Goal: Communication & Community: Answer question/provide support

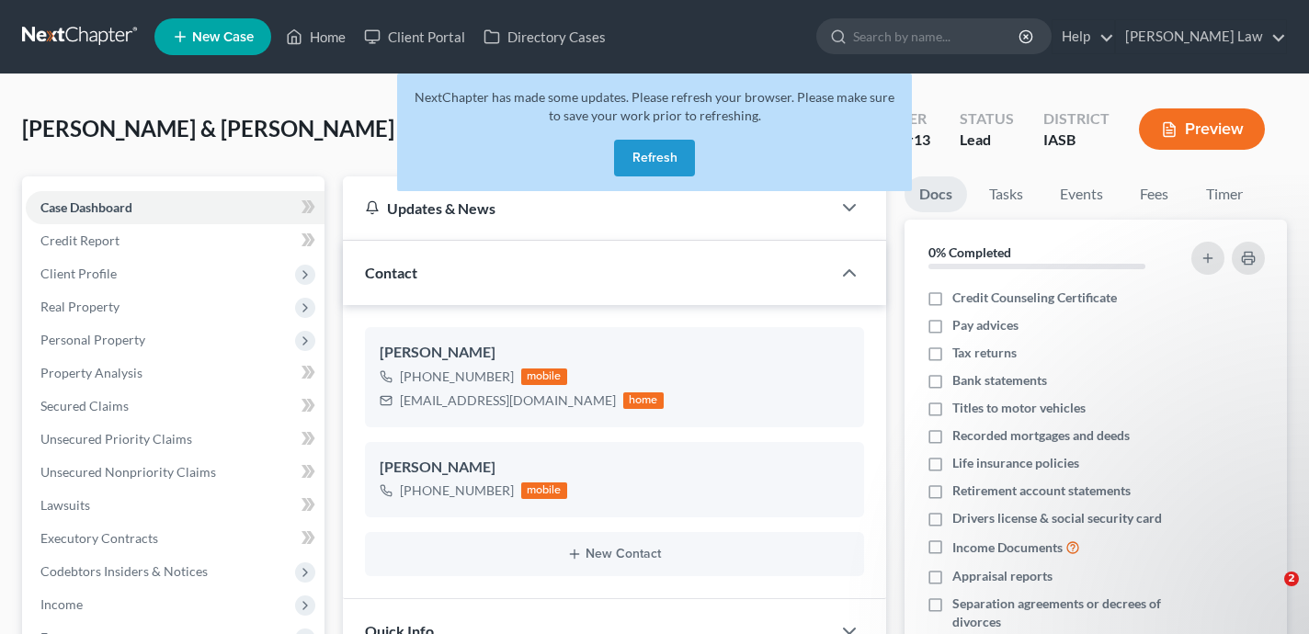
select select "0"
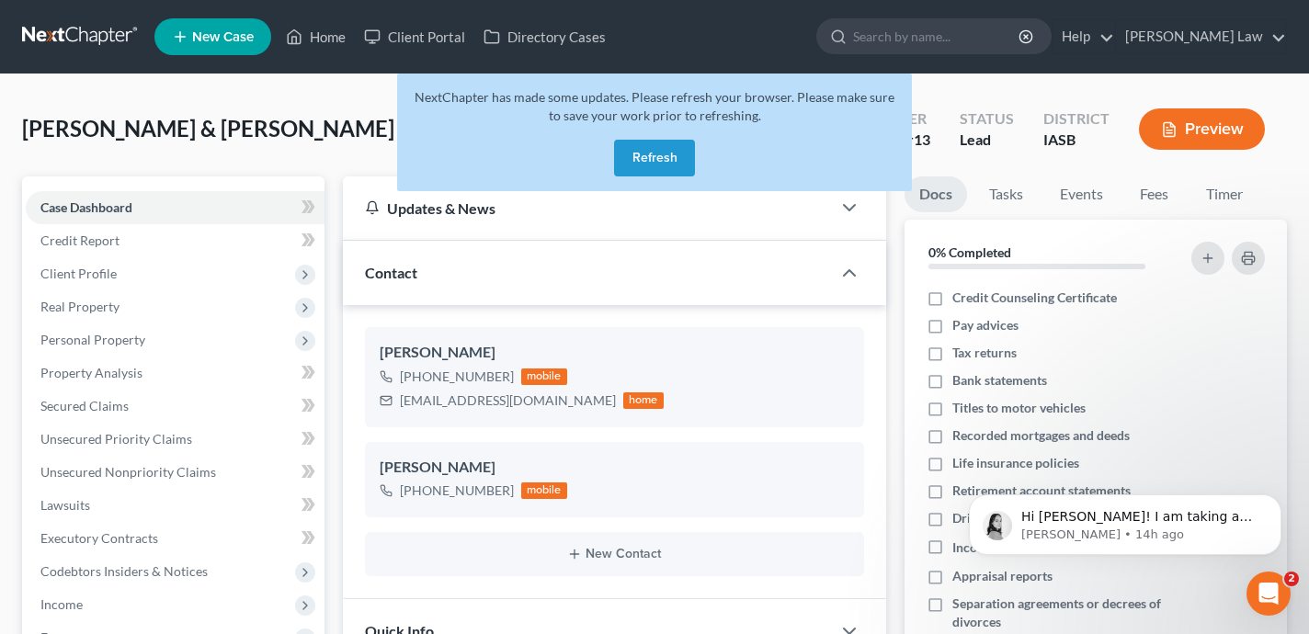
click at [662, 153] on button "Refresh" at bounding box center [654, 158] width 81 height 37
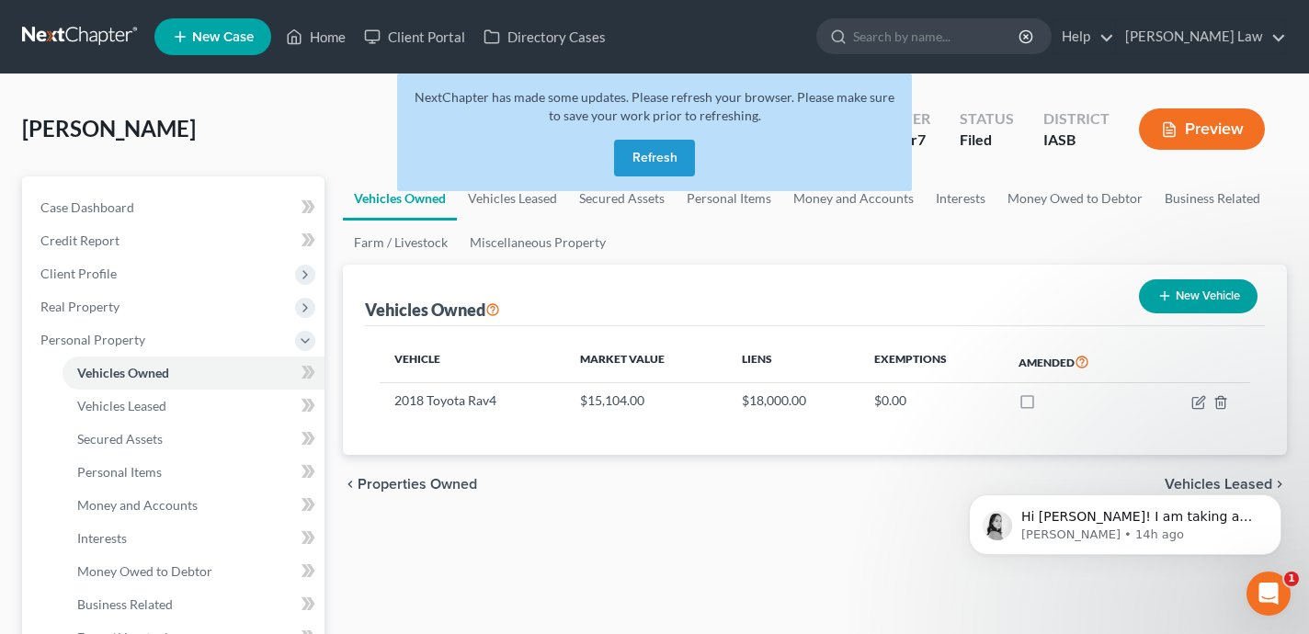
click at [675, 149] on button "Refresh" at bounding box center [654, 158] width 81 height 37
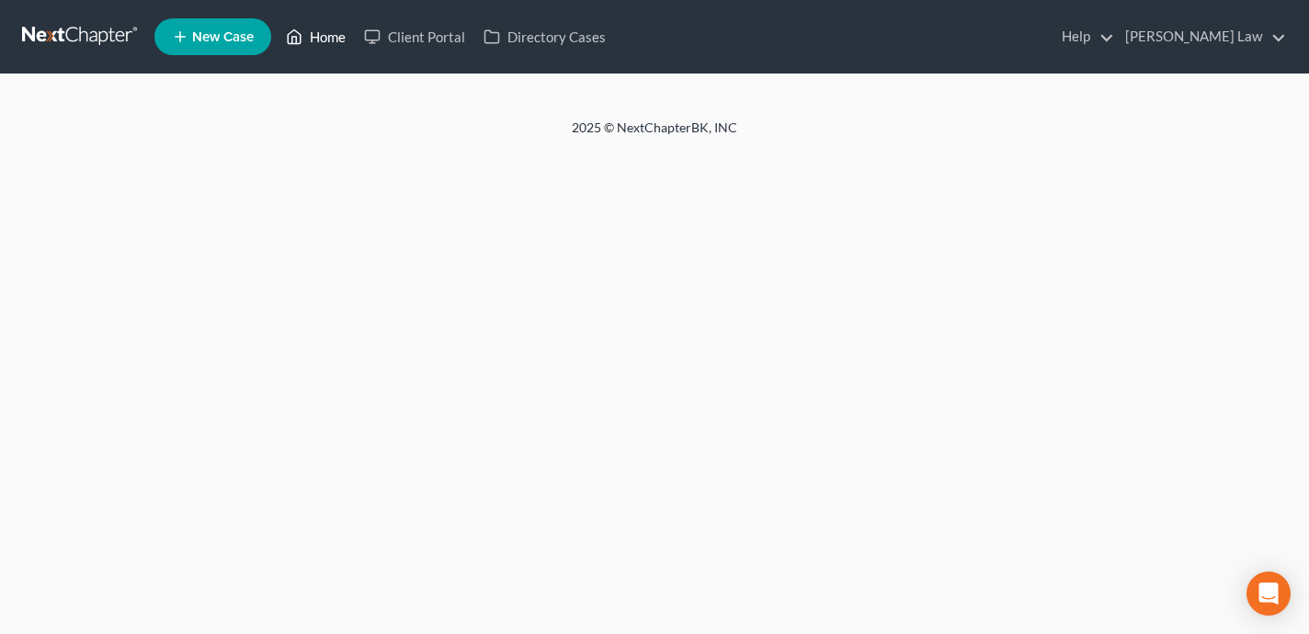
click at [332, 32] on link "Home" at bounding box center [316, 36] width 78 height 33
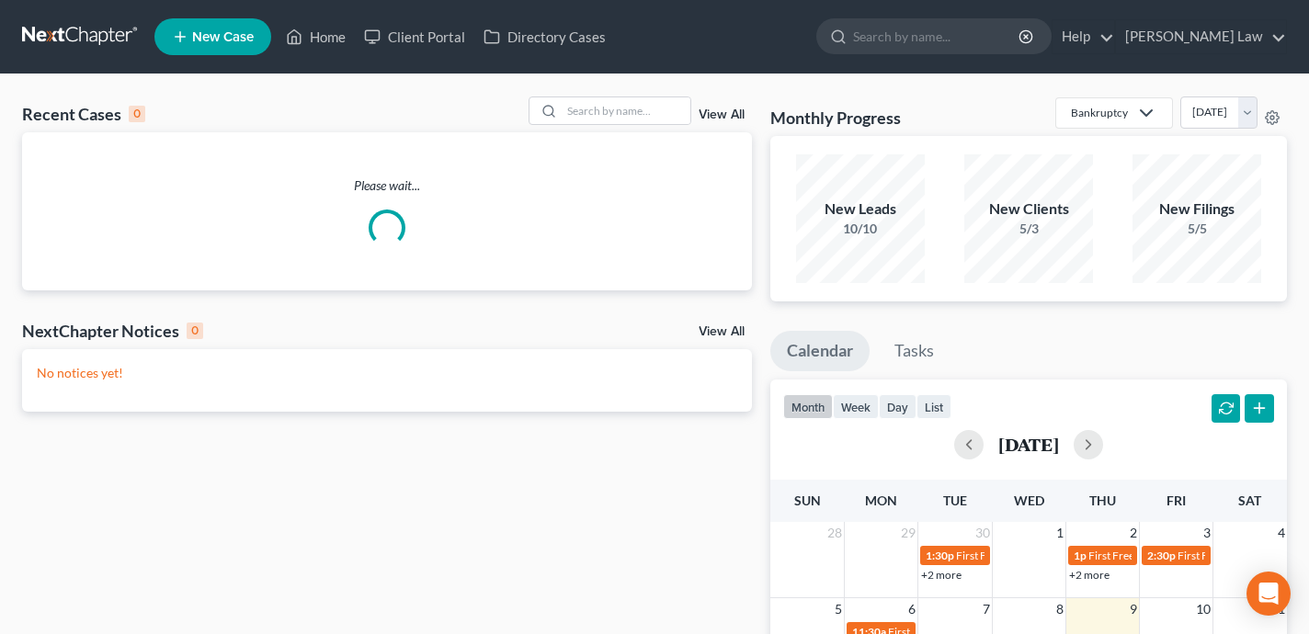
click at [611, 126] on div "Recent Cases 0 View All" at bounding box center [387, 114] width 730 height 36
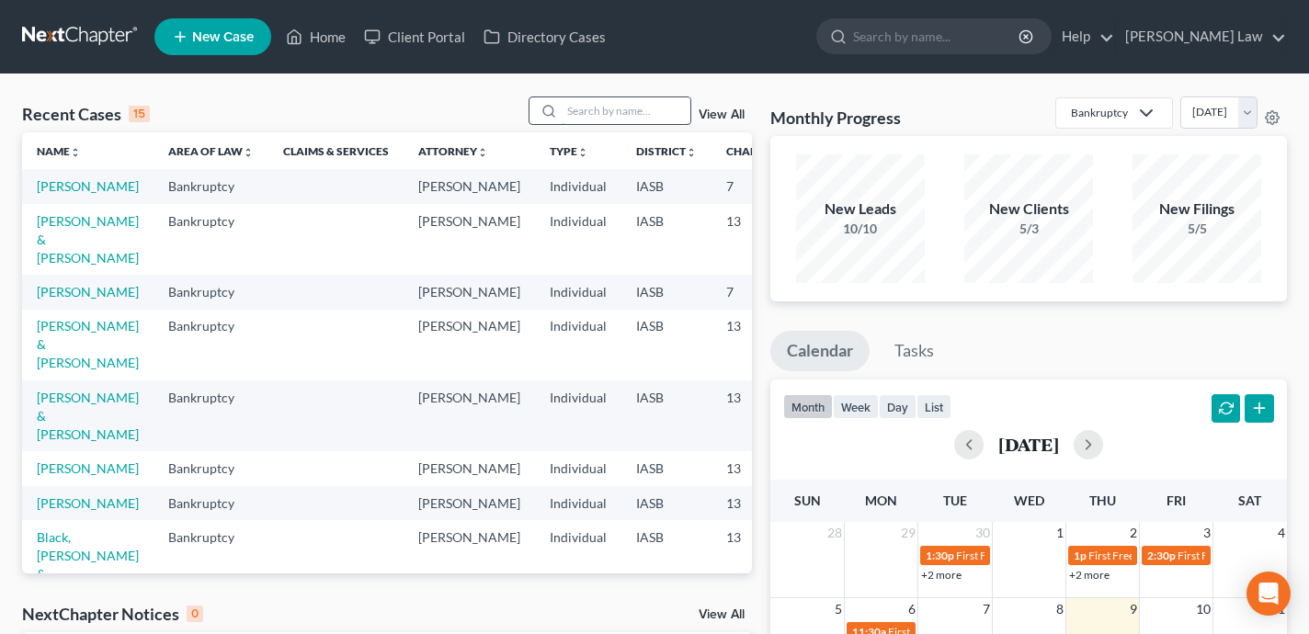
click at [611, 115] on input "search" at bounding box center [626, 110] width 129 height 27
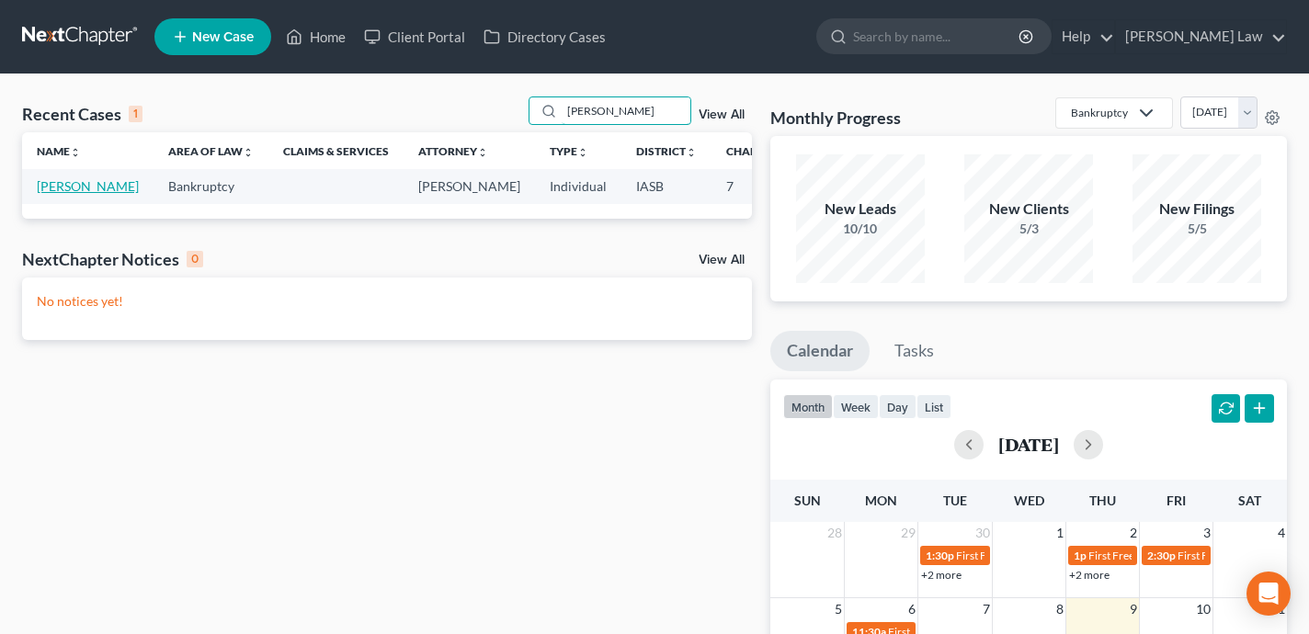
type input "batterson"
click at [60, 194] on link "Batterson, James" at bounding box center [88, 186] width 102 height 16
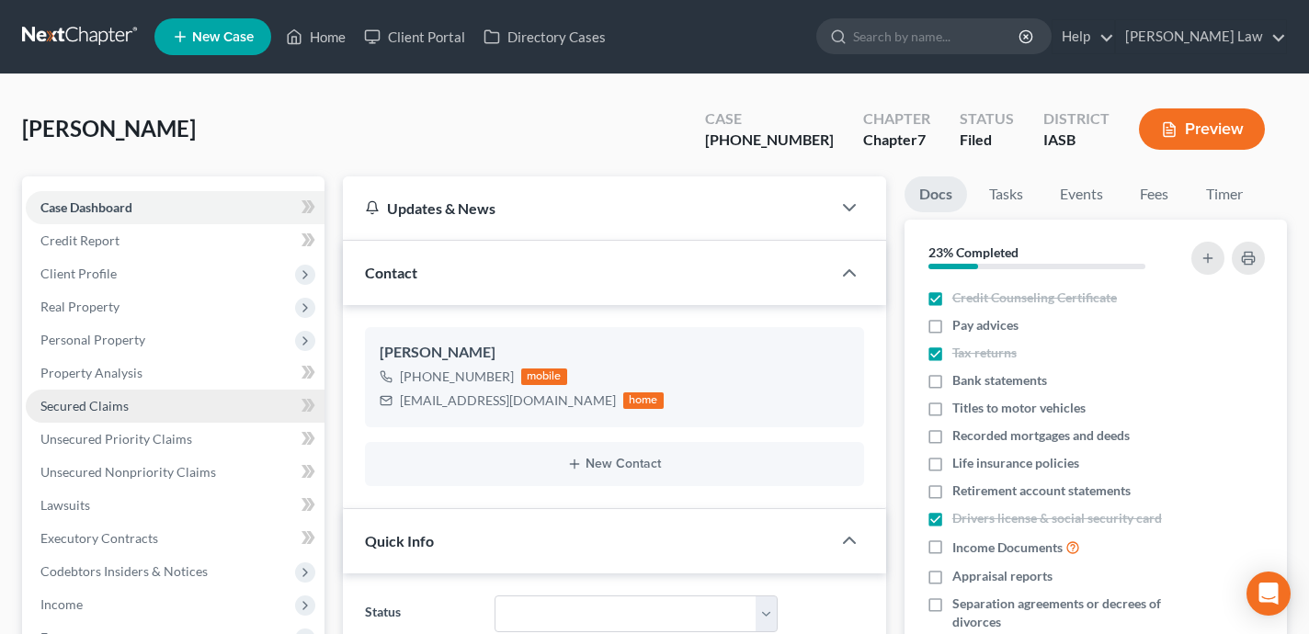
scroll to position [2054, 0]
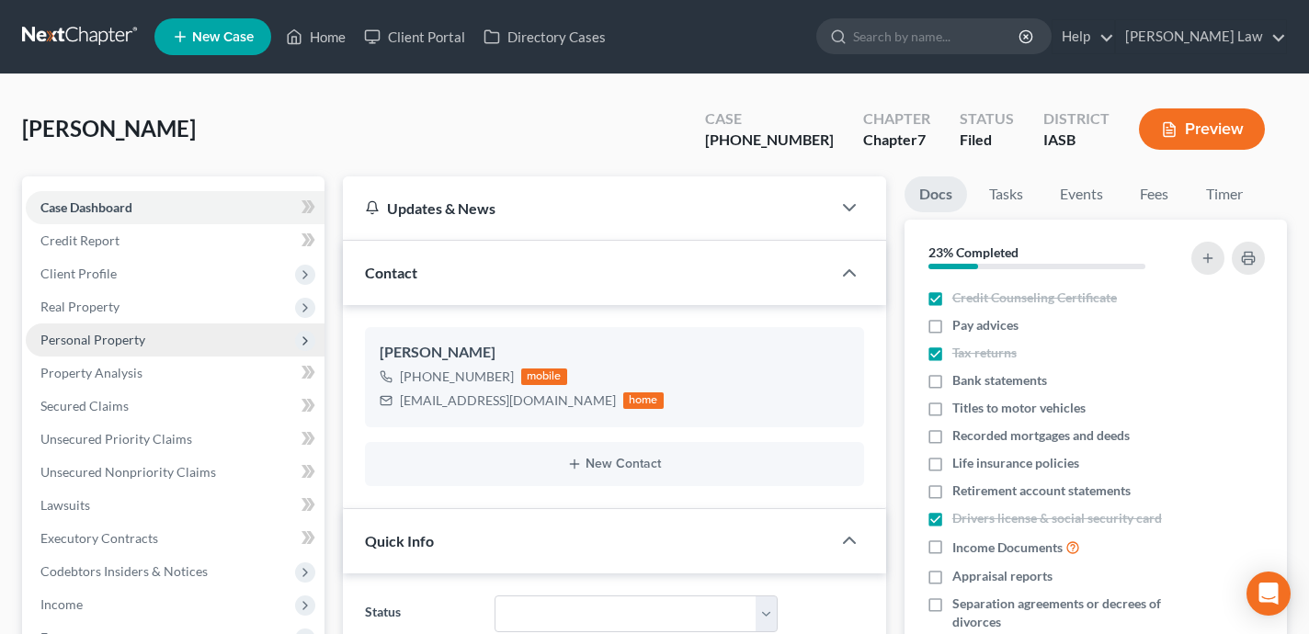
click at [192, 341] on span "Personal Property" at bounding box center [175, 339] width 299 height 33
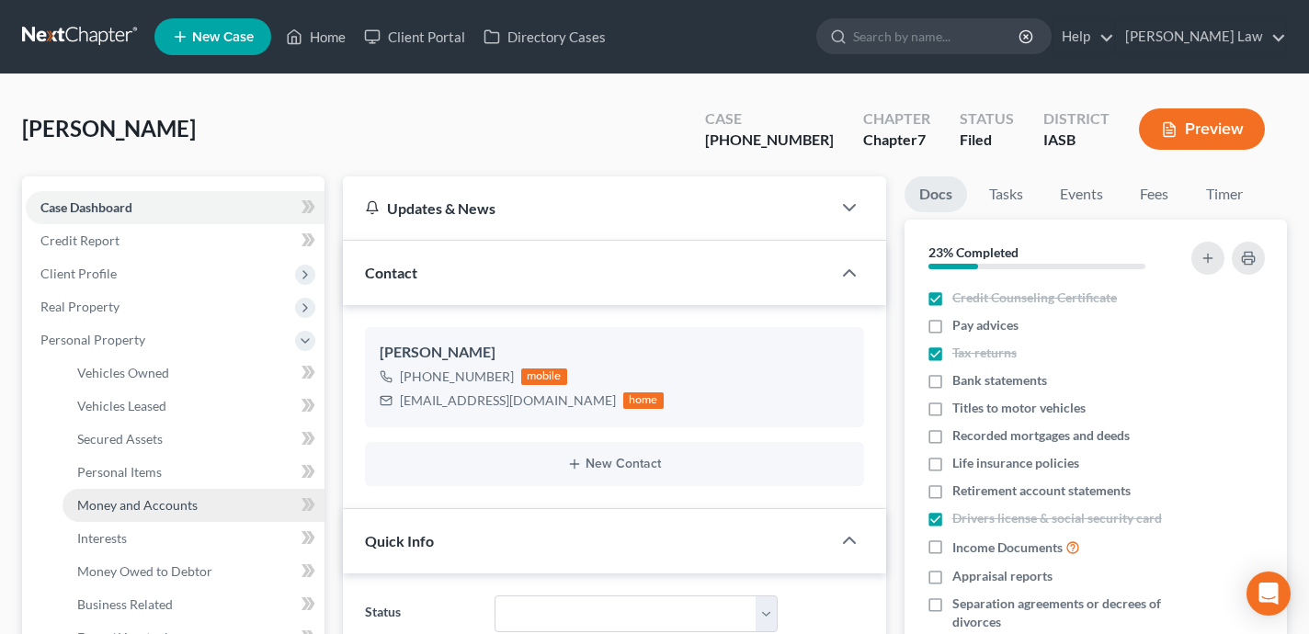
click at [192, 513] on link "Money and Accounts" at bounding box center [193, 505] width 262 height 33
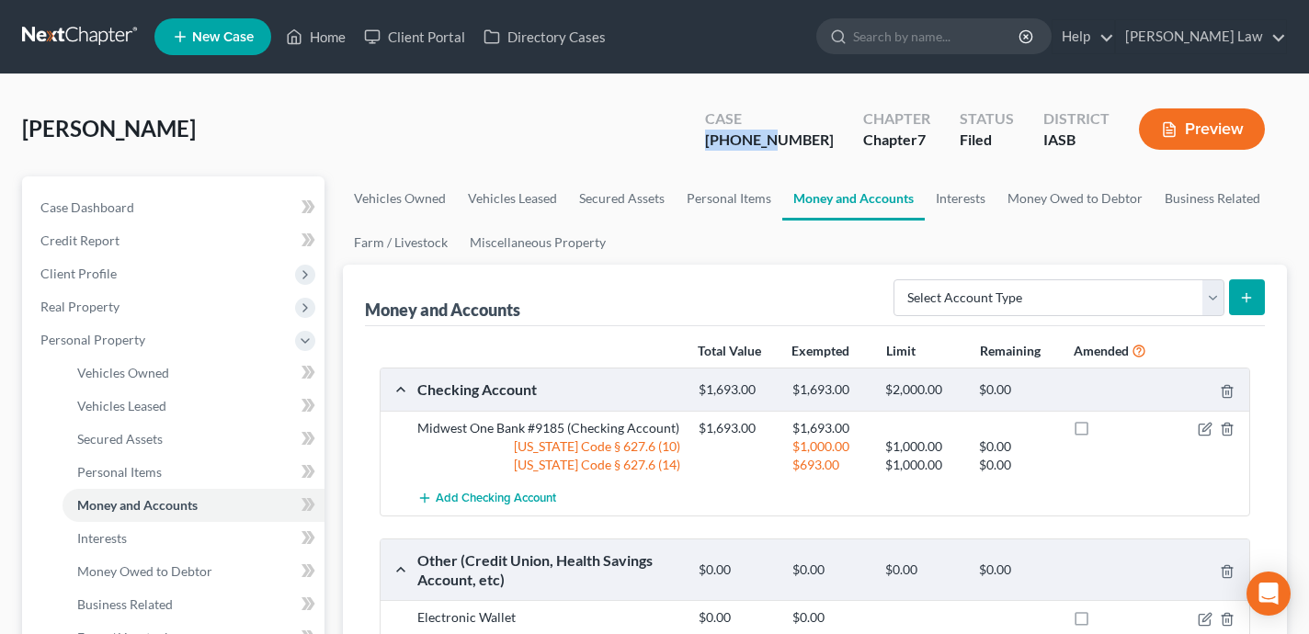
drag, startPoint x: 821, startPoint y: 142, endPoint x: 754, endPoint y: 143, distance: 67.1
click at [754, 143] on div "Case 25-01703-7" at bounding box center [769, 131] width 158 height 54
copy div "25-01703"
click at [315, 28] on link "Home" at bounding box center [316, 36] width 78 height 33
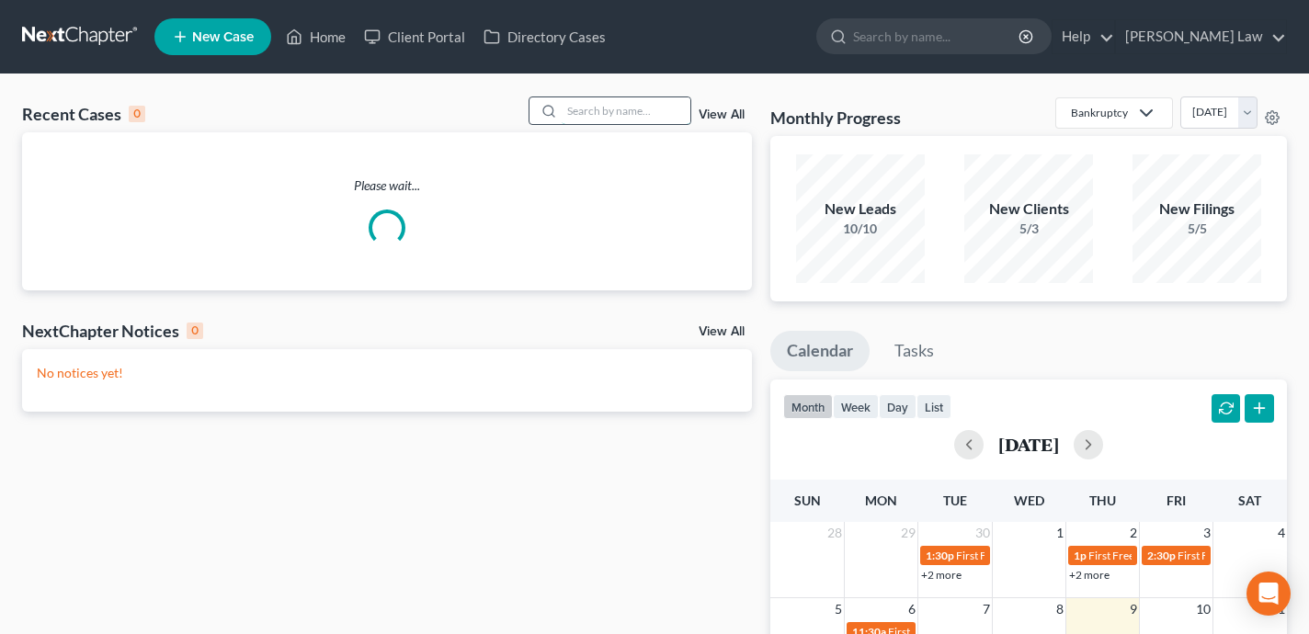
click at [668, 120] on input "search" at bounding box center [626, 110] width 129 height 27
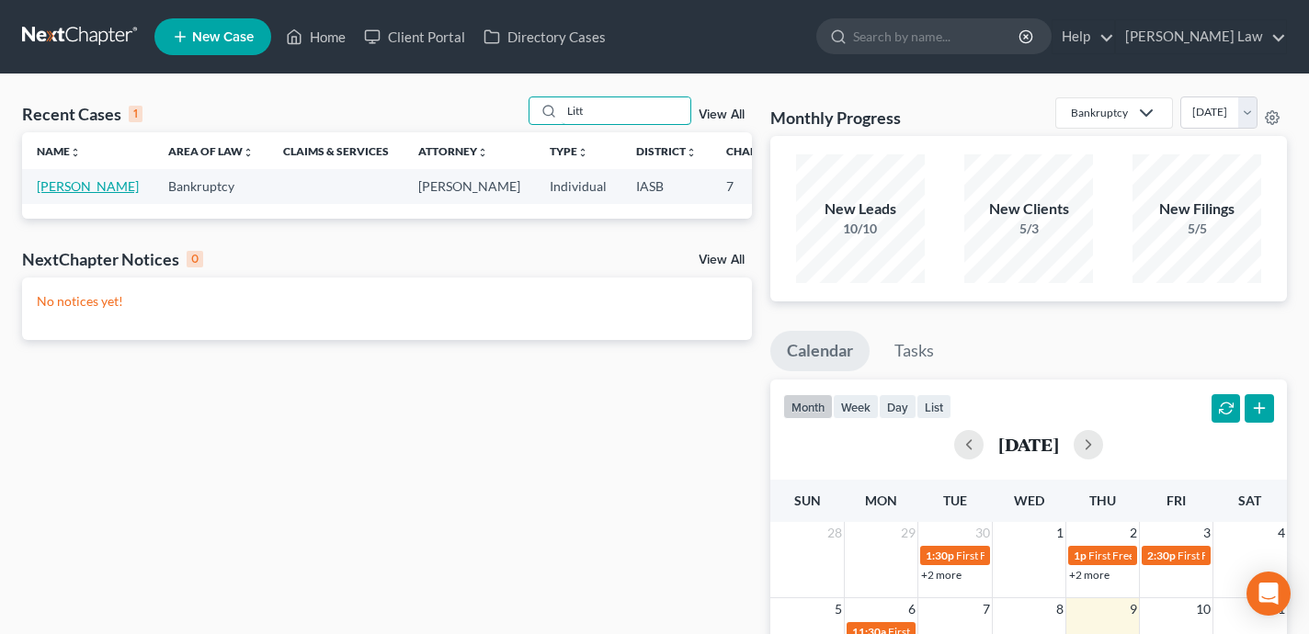
type input "Litt"
click at [51, 194] on link "Litt, Isaiah" at bounding box center [88, 186] width 102 height 16
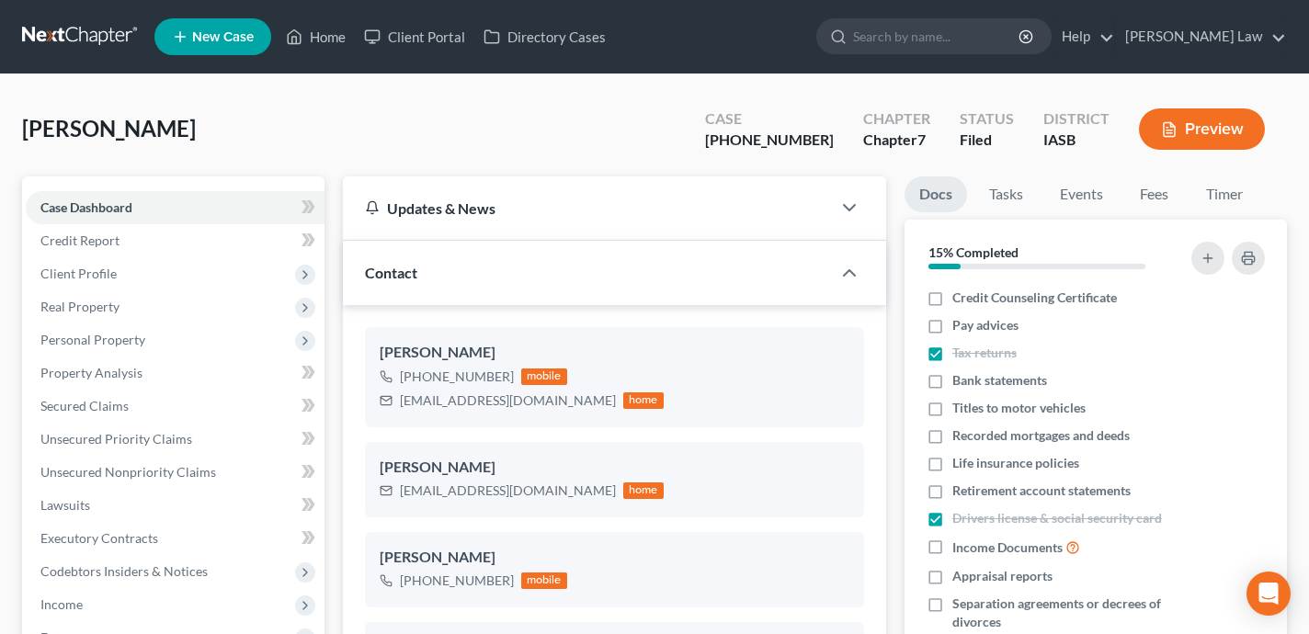
scroll to position [1797, 0]
drag, startPoint x: 822, startPoint y: 143, endPoint x: 755, endPoint y: 145, distance: 67.1
click at [755, 145] on div "Case 25-01665-7" at bounding box center [769, 131] width 158 height 54
copy div "25-01665"
click at [353, 28] on link "Home" at bounding box center [316, 36] width 78 height 33
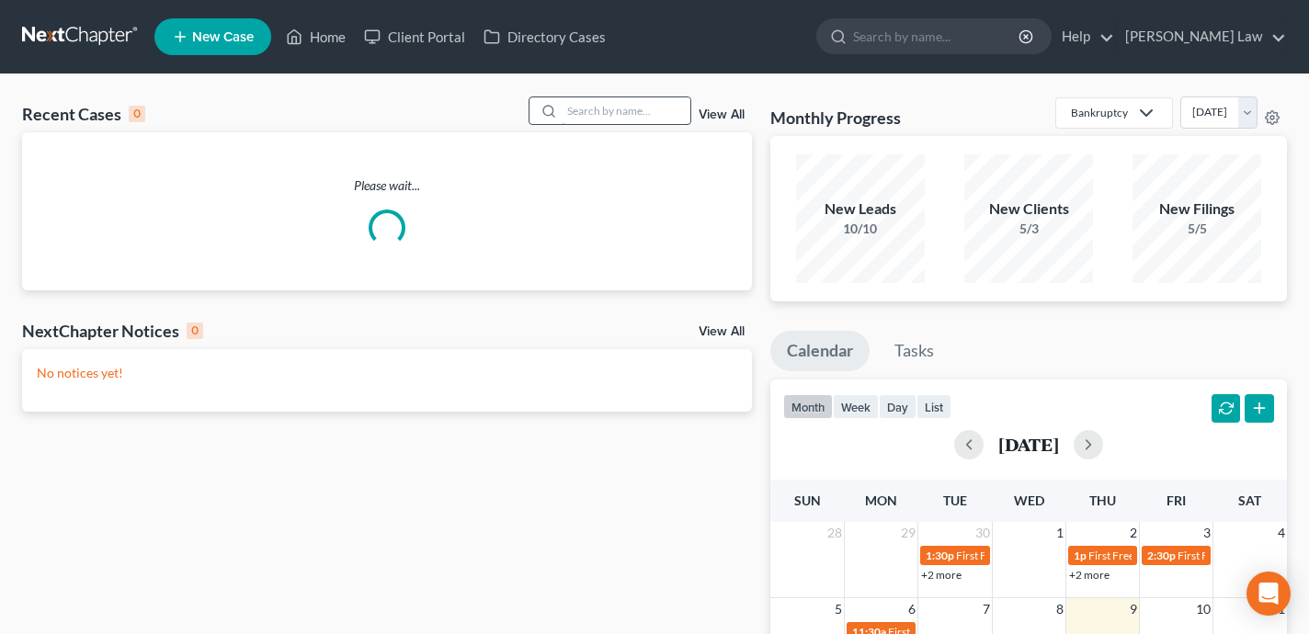
click at [603, 119] on input "search" at bounding box center [626, 110] width 129 height 27
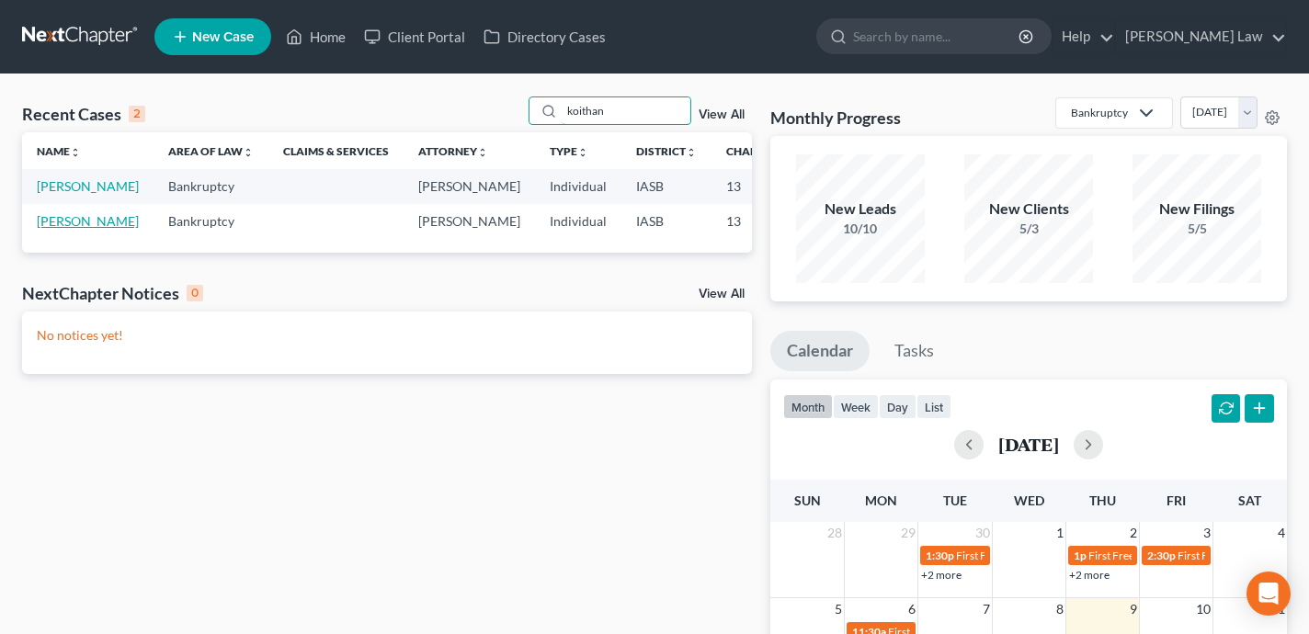
type input "koithan"
click at [63, 229] on link "Koithan, Stephen" at bounding box center [88, 221] width 102 height 16
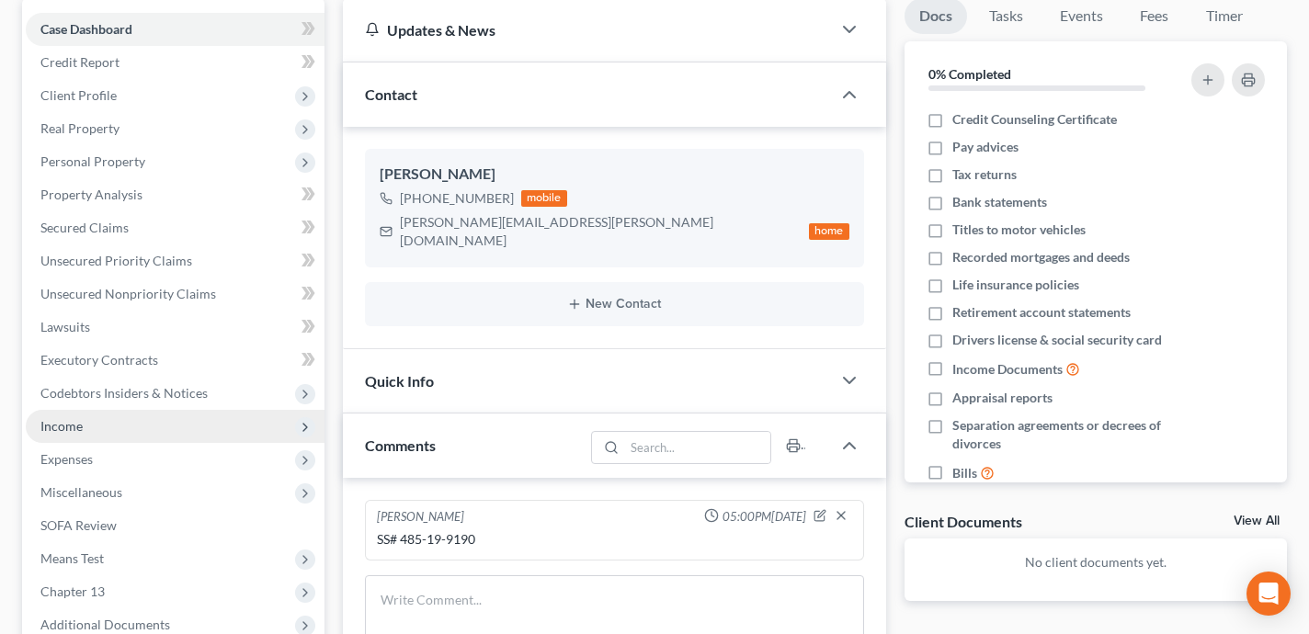
scroll to position [5196, 0]
click at [170, 416] on span "Income" at bounding box center [175, 426] width 299 height 33
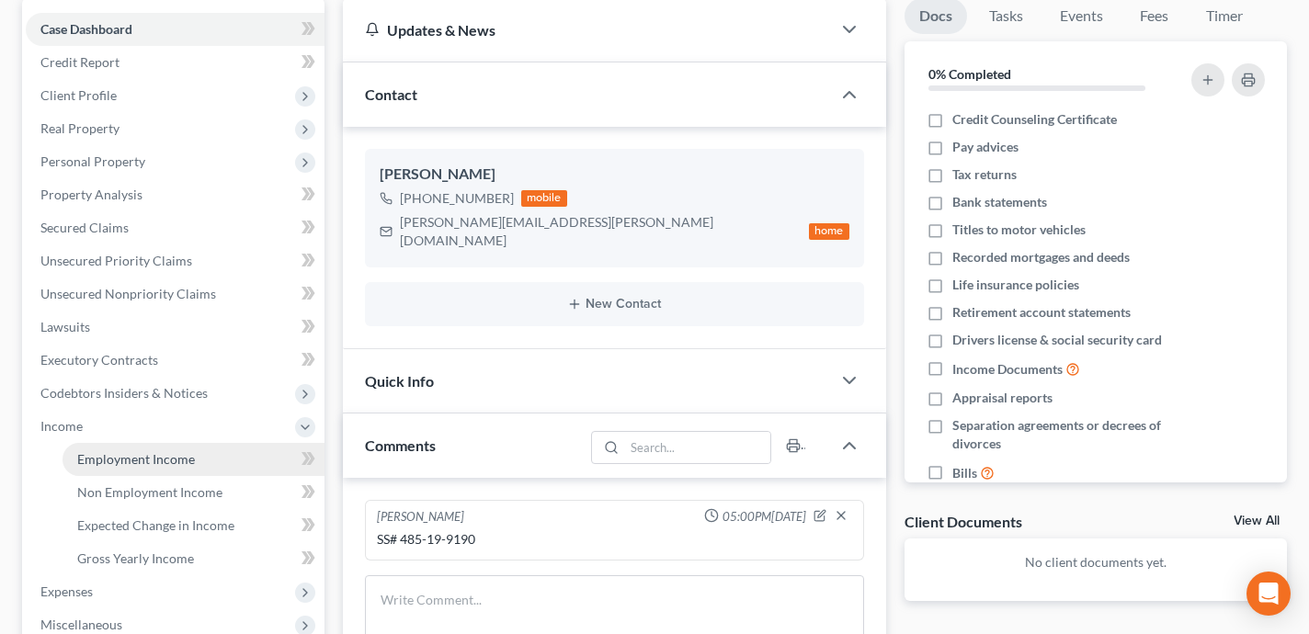
click at [177, 459] on span "Employment Income" at bounding box center [136, 459] width 118 height 16
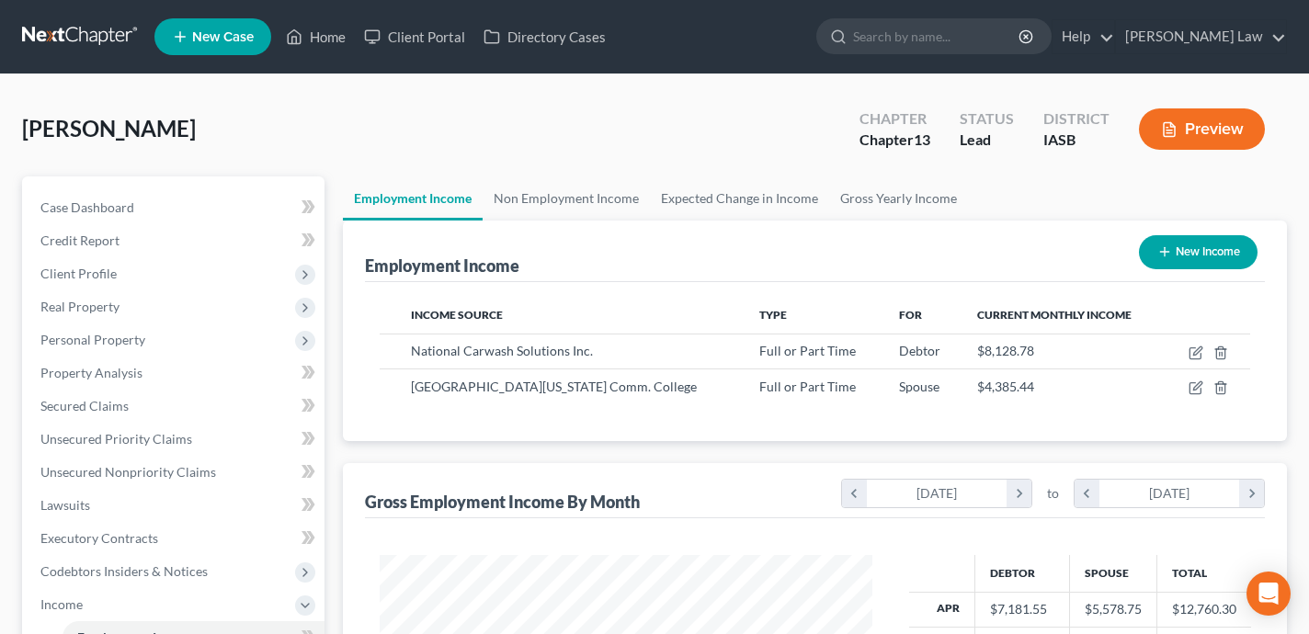
scroll to position [329, 528]
click at [333, 46] on link "Home" at bounding box center [316, 36] width 78 height 33
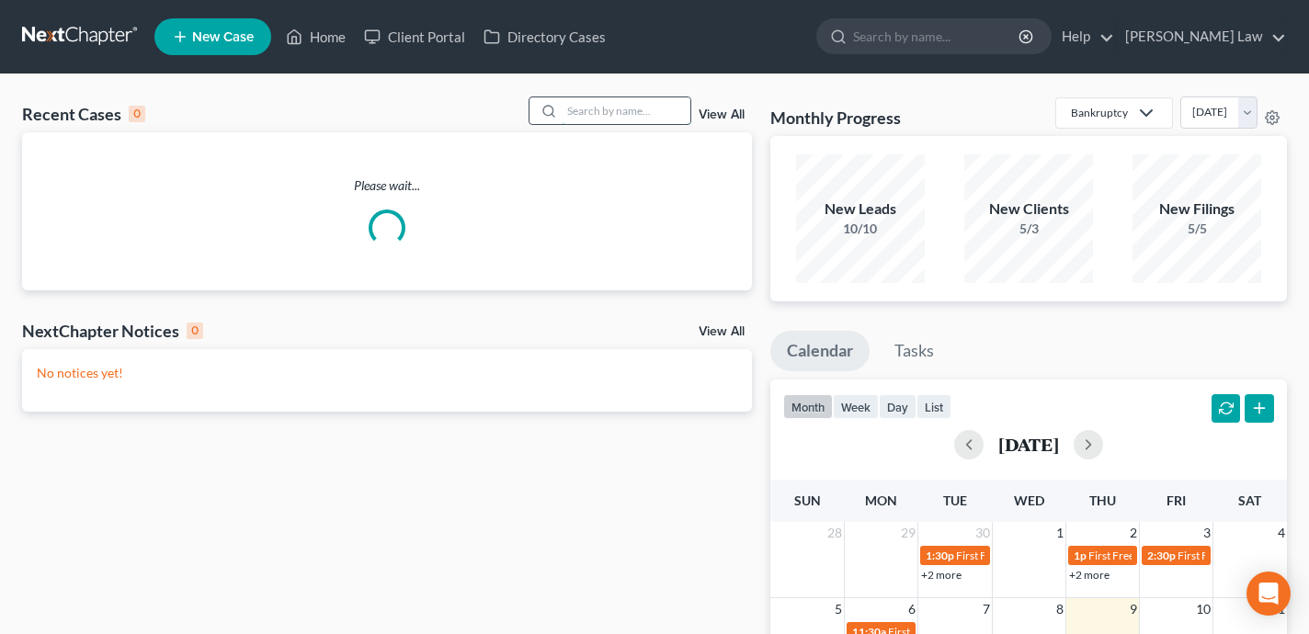
click at [568, 114] on input "search" at bounding box center [626, 110] width 129 height 27
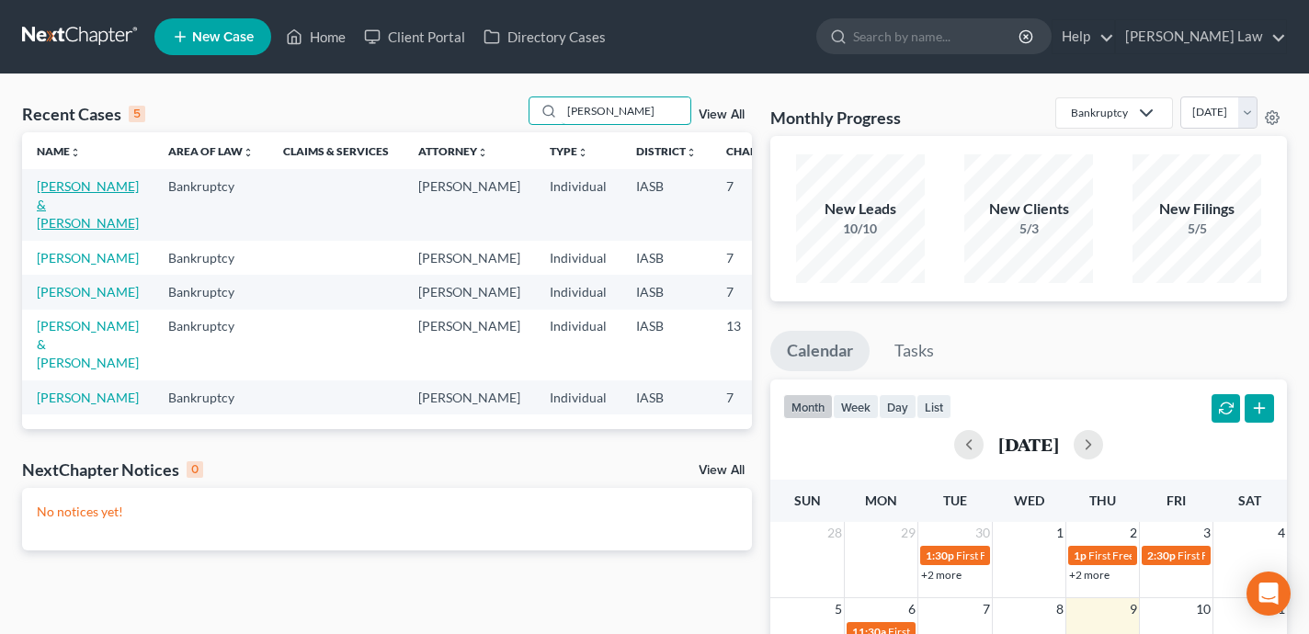
type input "sarah"
click at [57, 202] on link "Doumbia, Sarah & Doumbia , Damsy" at bounding box center [88, 204] width 102 height 52
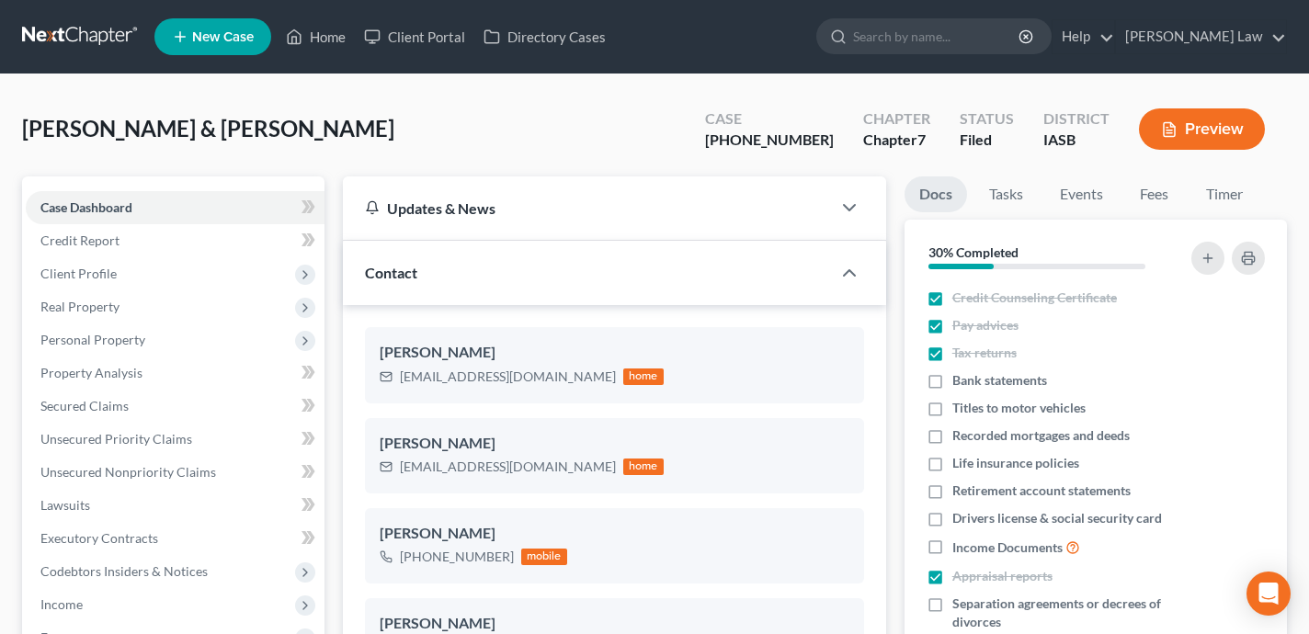
scroll to position [8158, 0]
drag, startPoint x: 835, startPoint y: 140, endPoint x: 758, endPoint y: 132, distance: 77.5
click at [758, 132] on div "25-01467-7" at bounding box center [769, 140] width 129 height 21
copy div "25-01467-7"
click at [336, 37] on link "Home" at bounding box center [316, 36] width 78 height 33
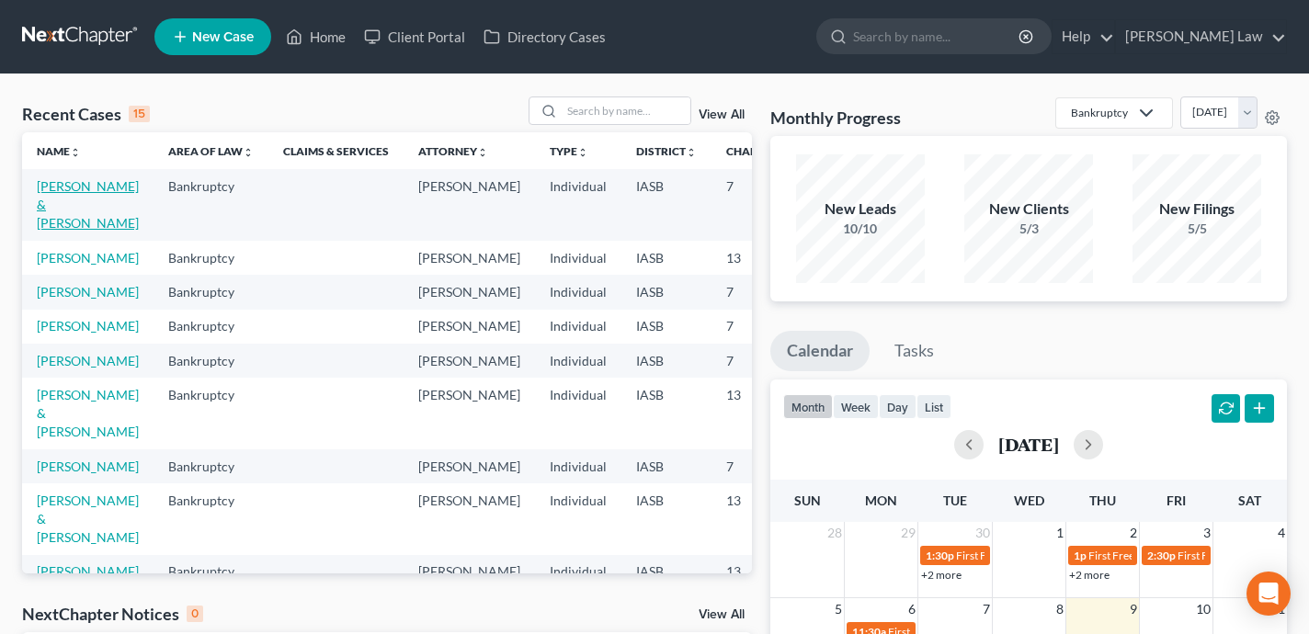
click at [73, 199] on link "Doumbia, Sarah & Doumbia , Damsy" at bounding box center [88, 204] width 102 height 52
select select "0"
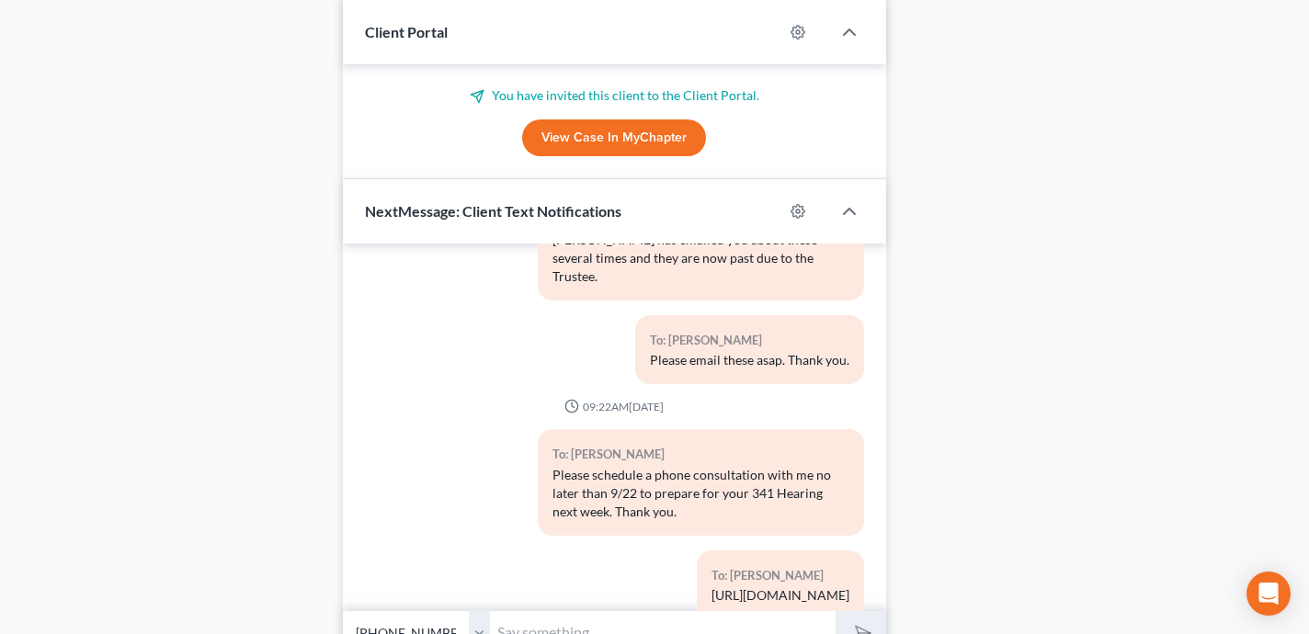
scroll to position [1645, 0]
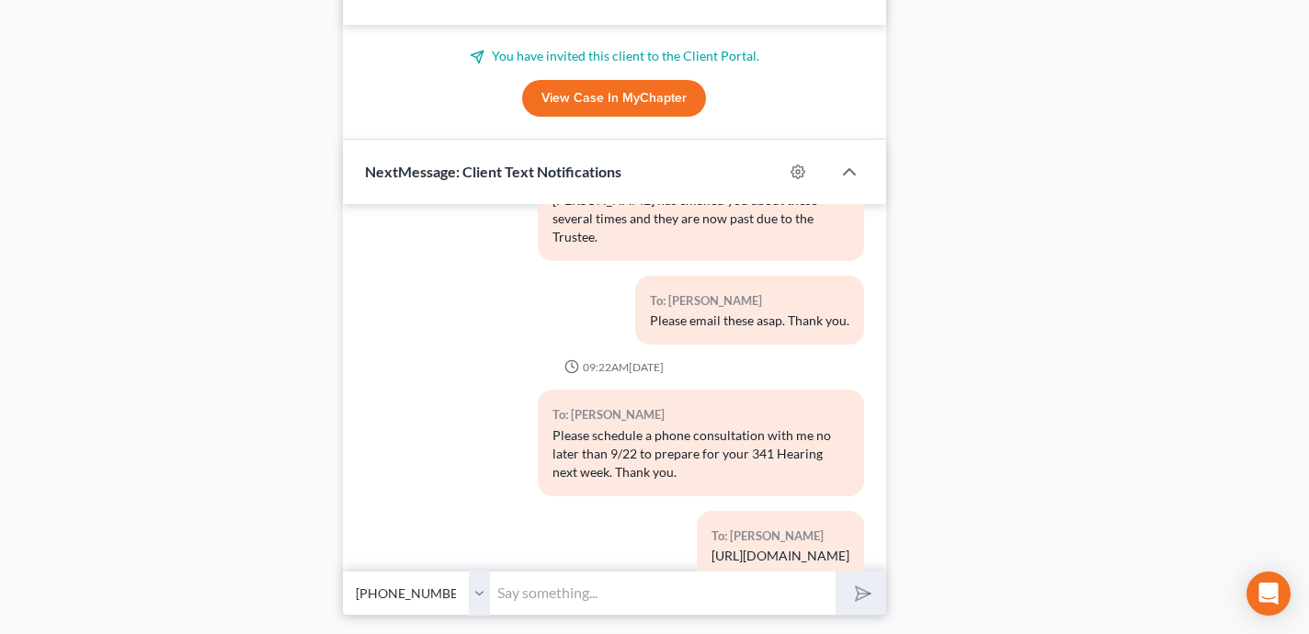
click at [564, 594] on input "text" at bounding box center [663, 593] width 346 height 45
paste input "https://calendly.com/shanezismanlaw/non-bundled"
type input "https://calendly.com/shanezismanlaw/non-bundled"
click at [835, 572] on button "submit" at bounding box center [860, 593] width 51 height 43
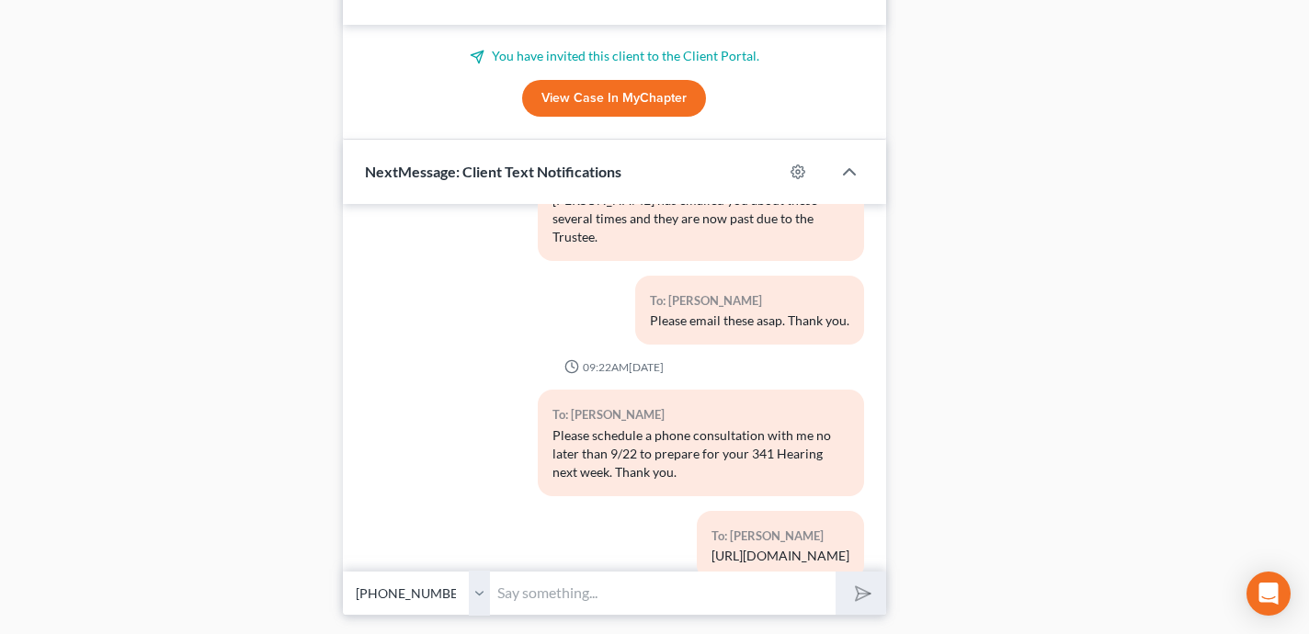
scroll to position [8273, 0]
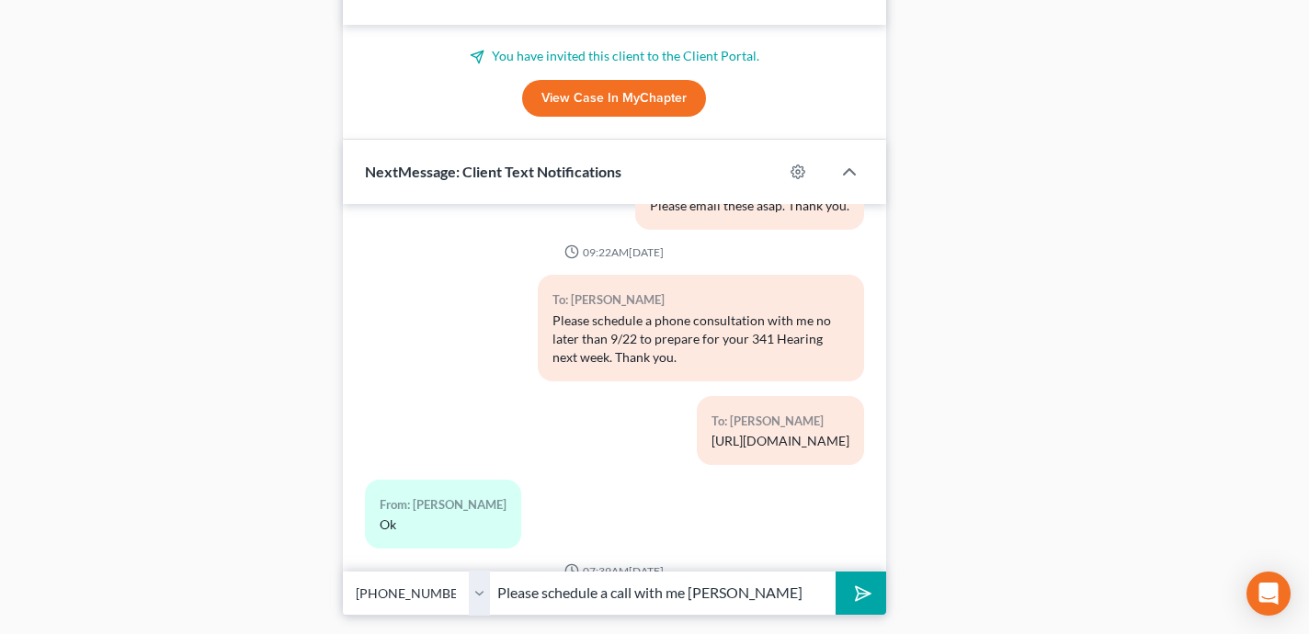
type input "Please schedule a call with me Sarah"
click at [853, 576] on button "submit" at bounding box center [860, 593] width 51 height 43
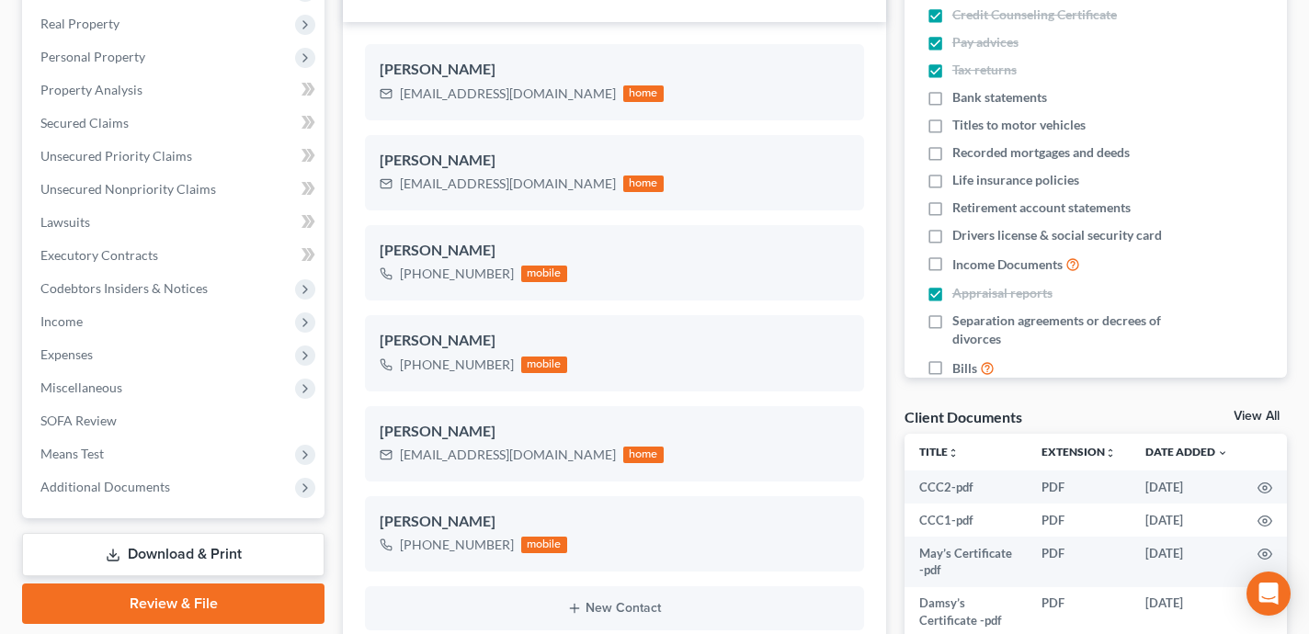
scroll to position [0, 0]
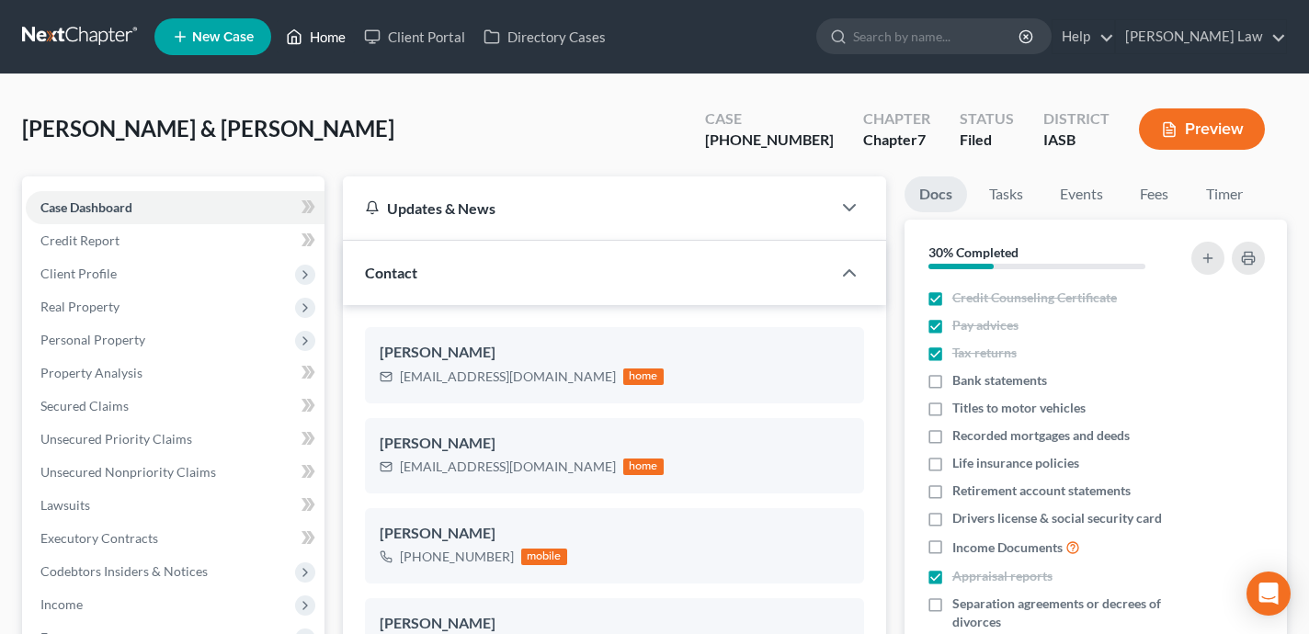
click at [334, 30] on link "Home" at bounding box center [316, 36] width 78 height 33
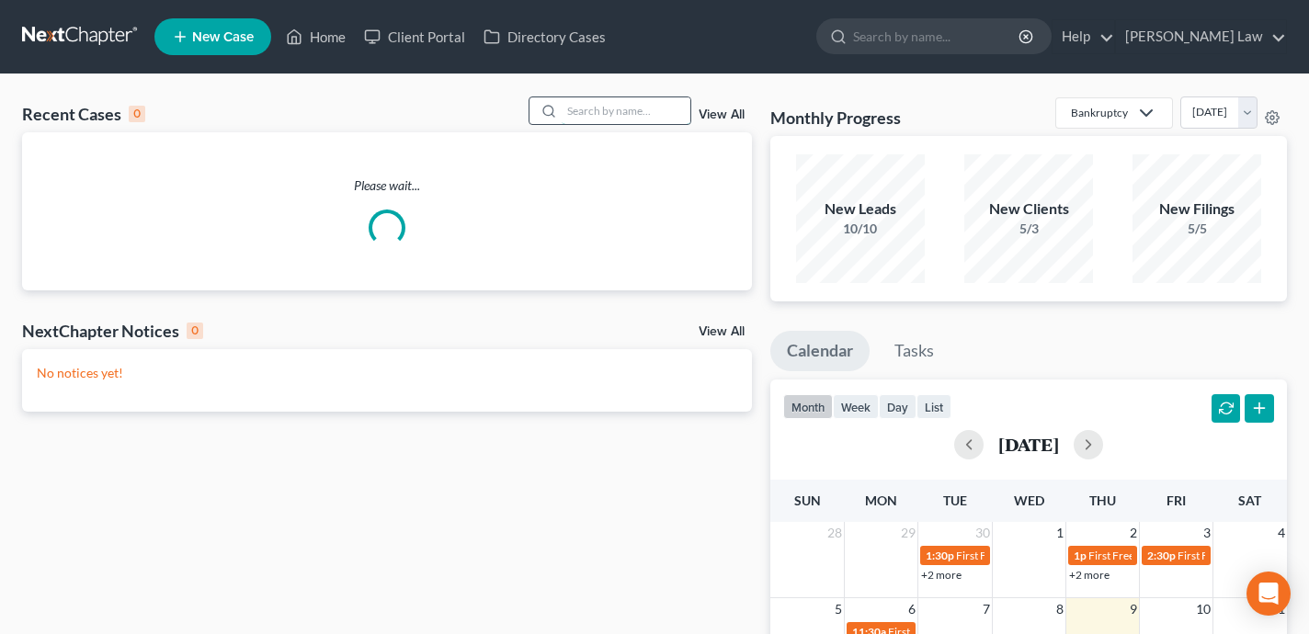
click at [652, 108] on input "search" at bounding box center [626, 110] width 129 height 27
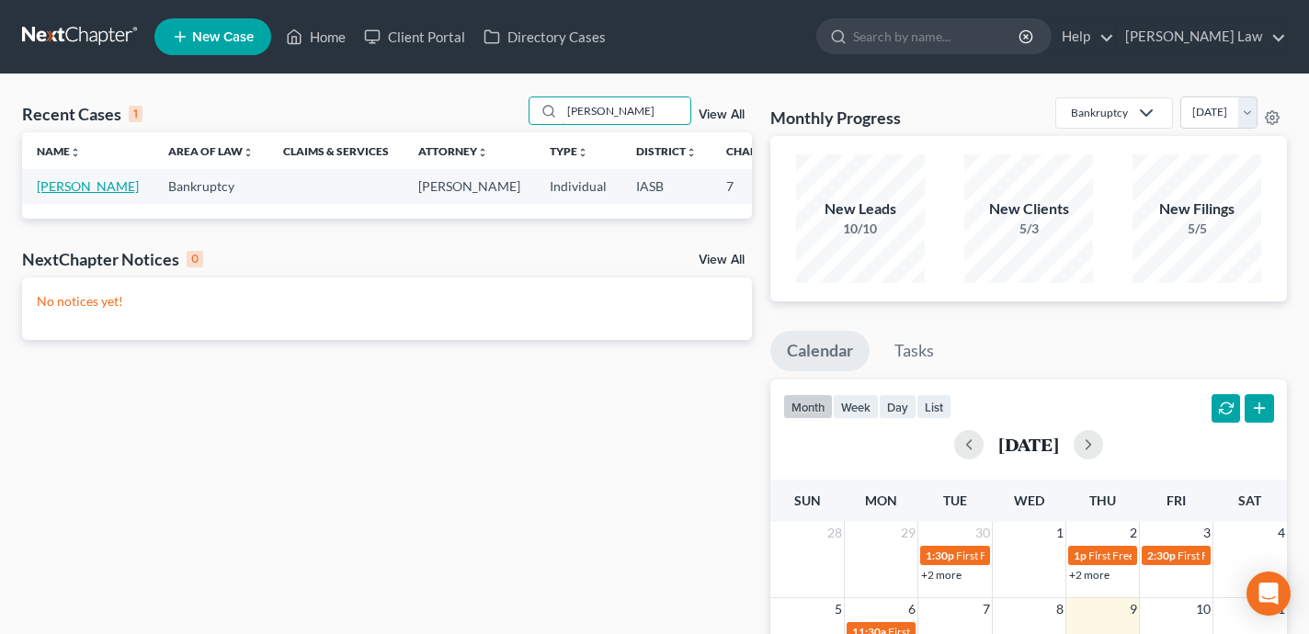
type input "Dowell"
click at [72, 194] on link "Dowell, Rebecca" at bounding box center [88, 186] width 102 height 16
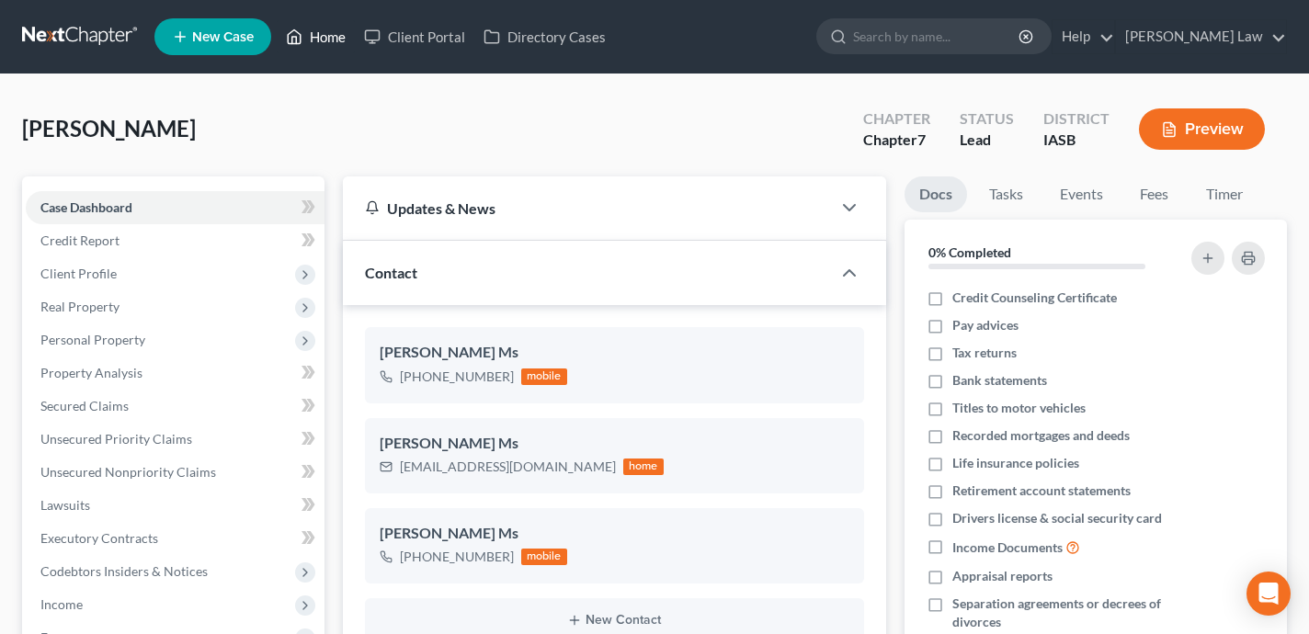
click at [314, 35] on link "Home" at bounding box center [316, 36] width 78 height 33
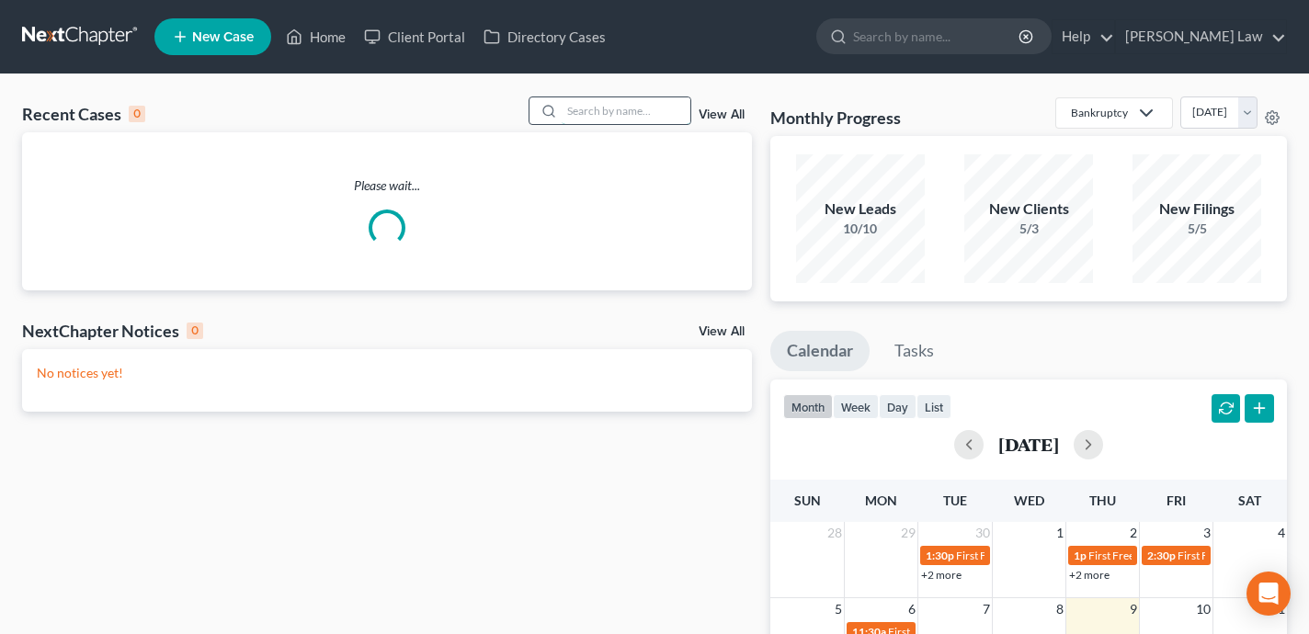
click at [587, 118] on input "search" at bounding box center [626, 110] width 129 height 27
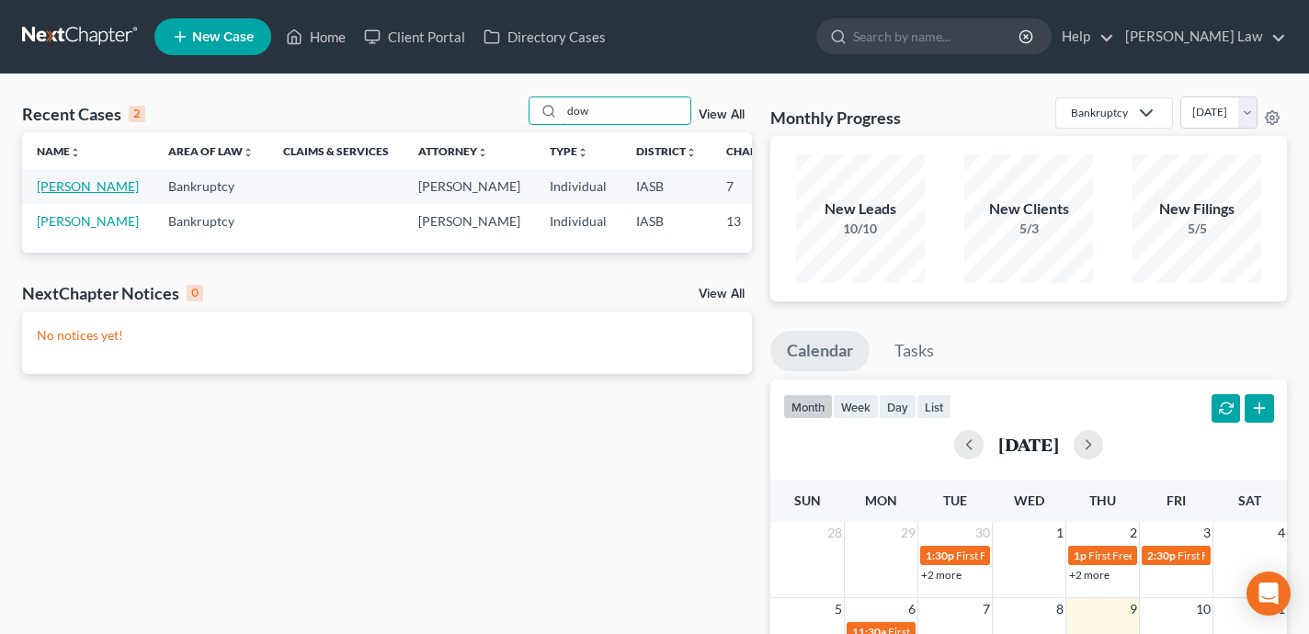
type input "dow"
click at [46, 194] on link "Dowell, Rebecca" at bounding box center [88, 186] width 102 height 16
select select "0"
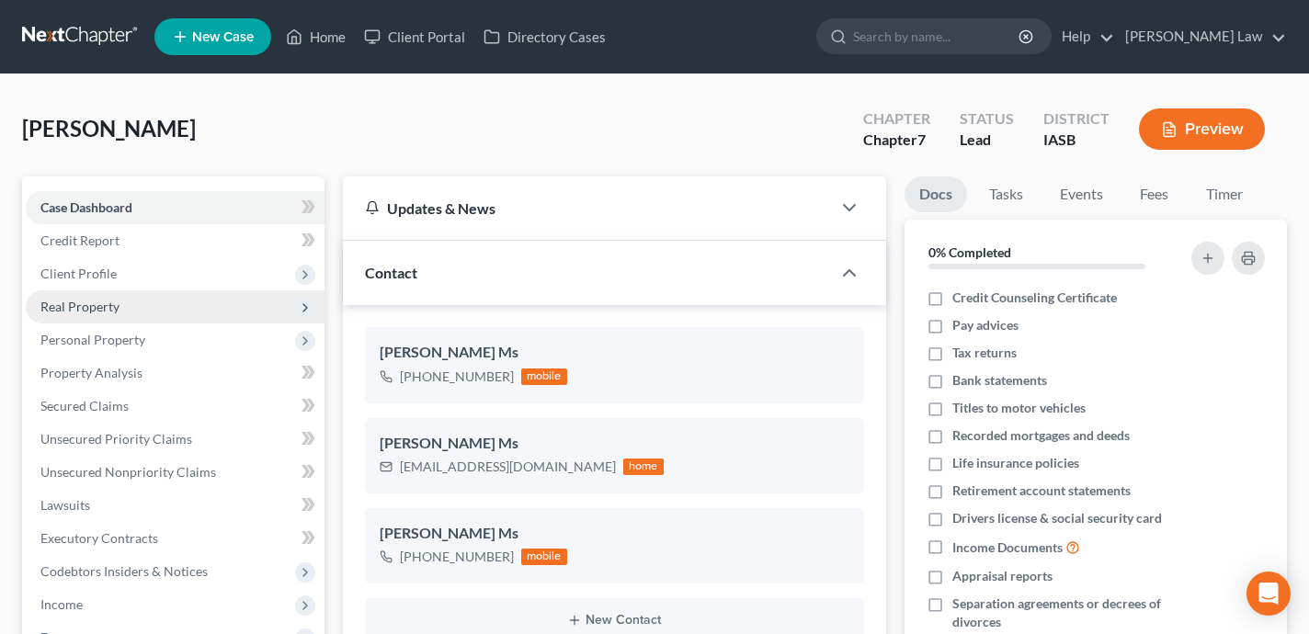
scroll to position [2545, 0]
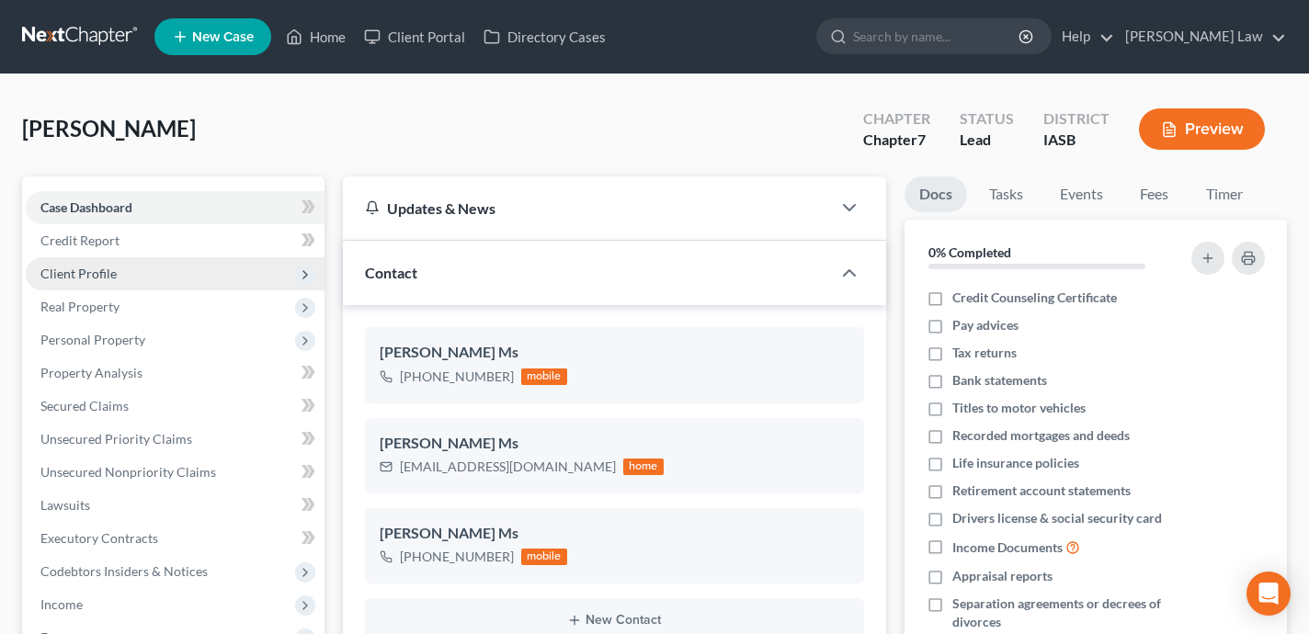
click at [161, 273] on span "Client Profile" at bounding box center [175, 273] width 299 height 33
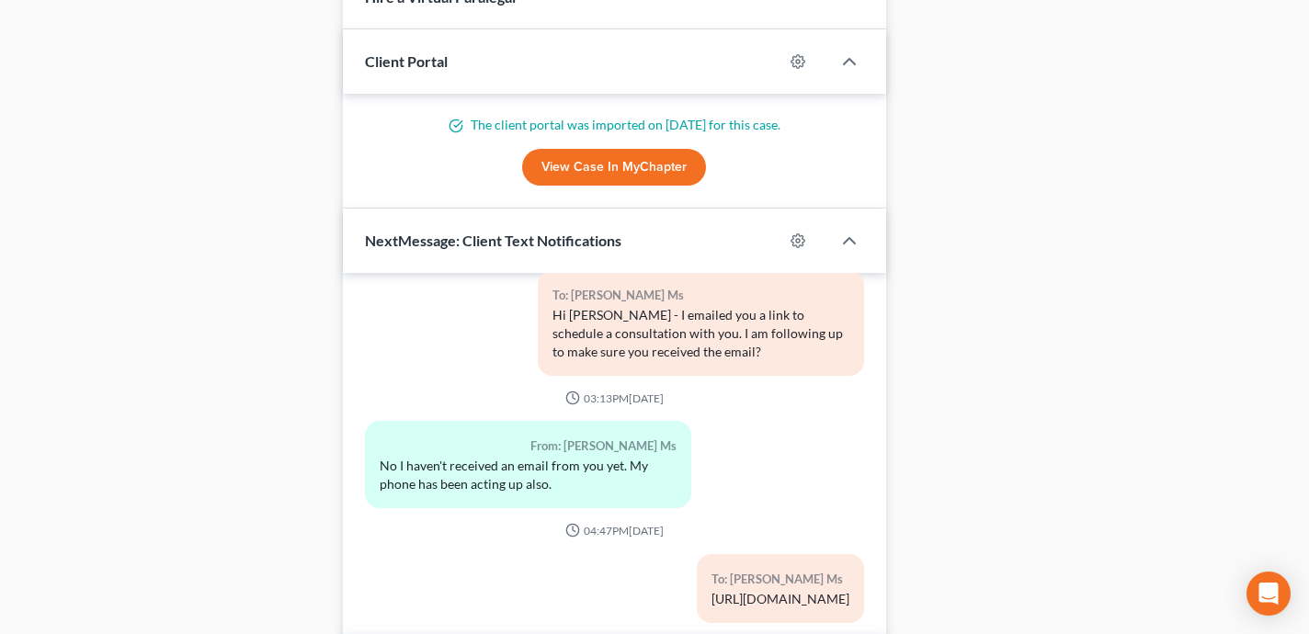
scroll to position [1424, 0]
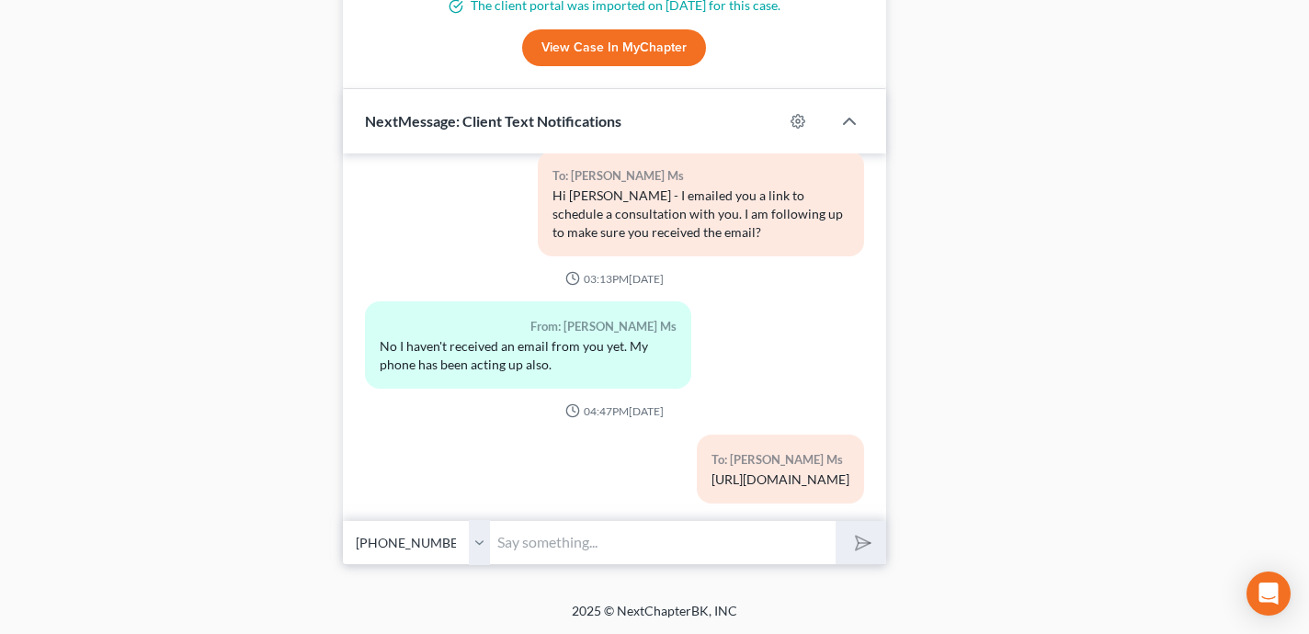
click at [562, 548] on input "text" at bounding box center [663, 542] width 346 height 45
type input "Hi Rebecca, on what date did you send a certified letter to my office?"
click at [866, 544] on icon "submit" at bounding box center [858, 543] width 26 height 26
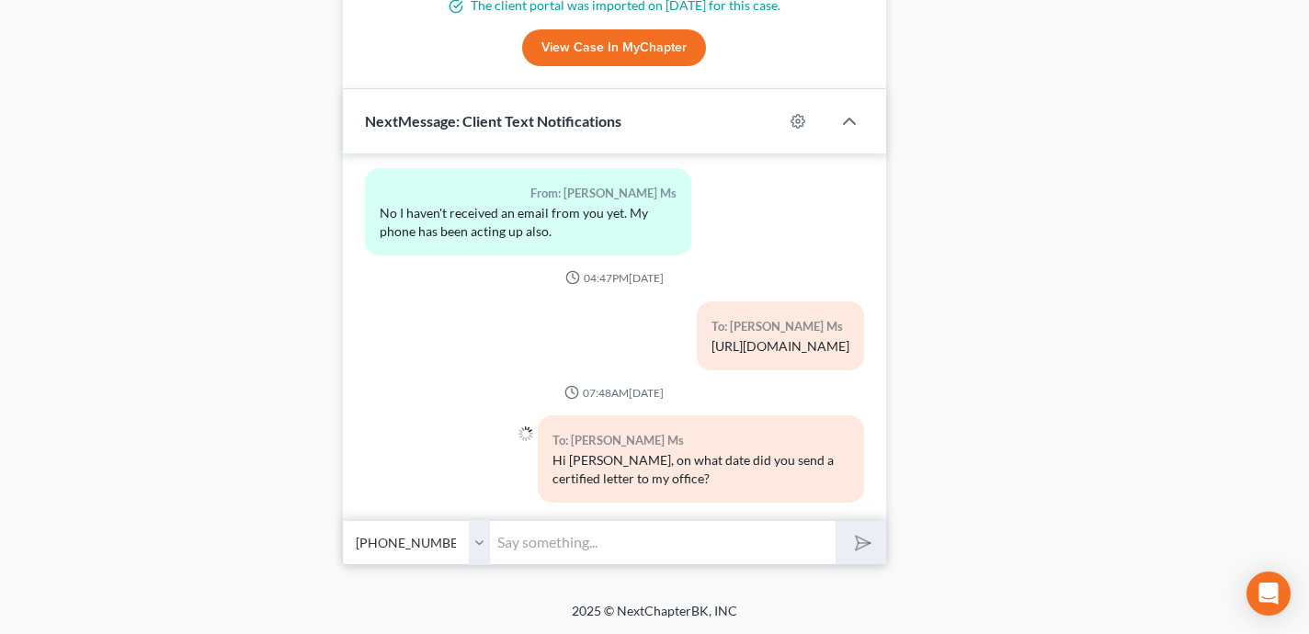
scroll to position [2677, 0]
click at [571, 547] on input "text" at bounding box center [663, 542] width 346 height 45
type input "And what amount were the funds?"
click at [835, 521] on button "submit" at bounding box center [860, 542] width 51 height 43
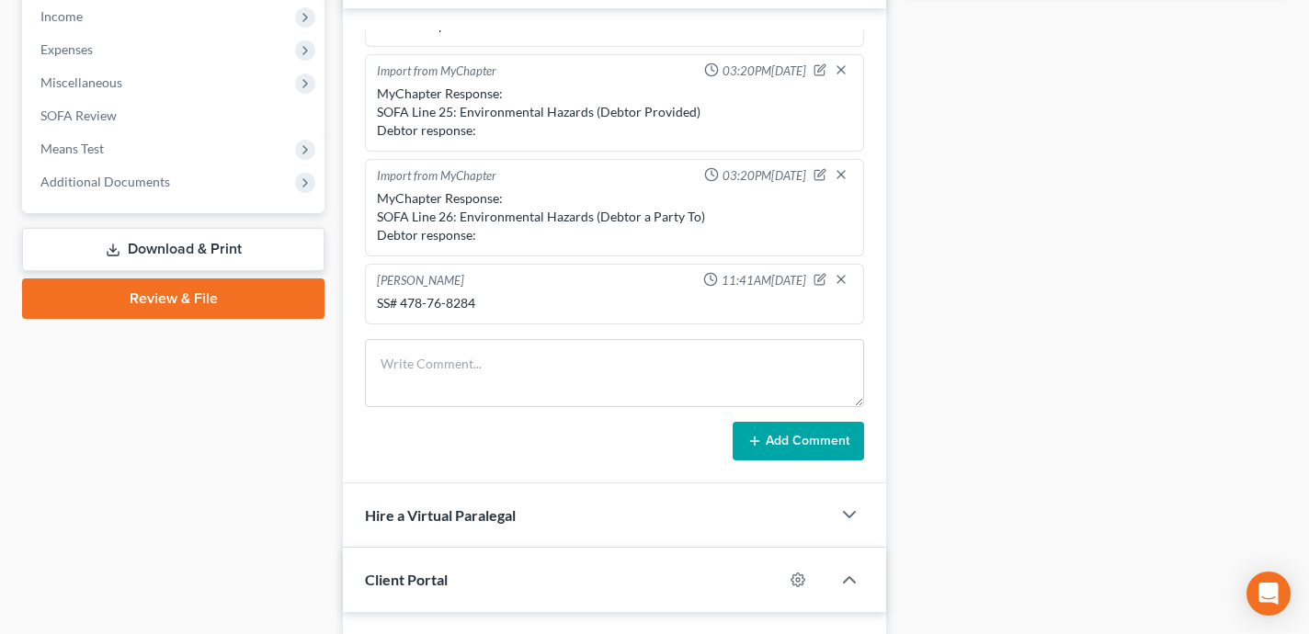
scroll to position [0, 0]
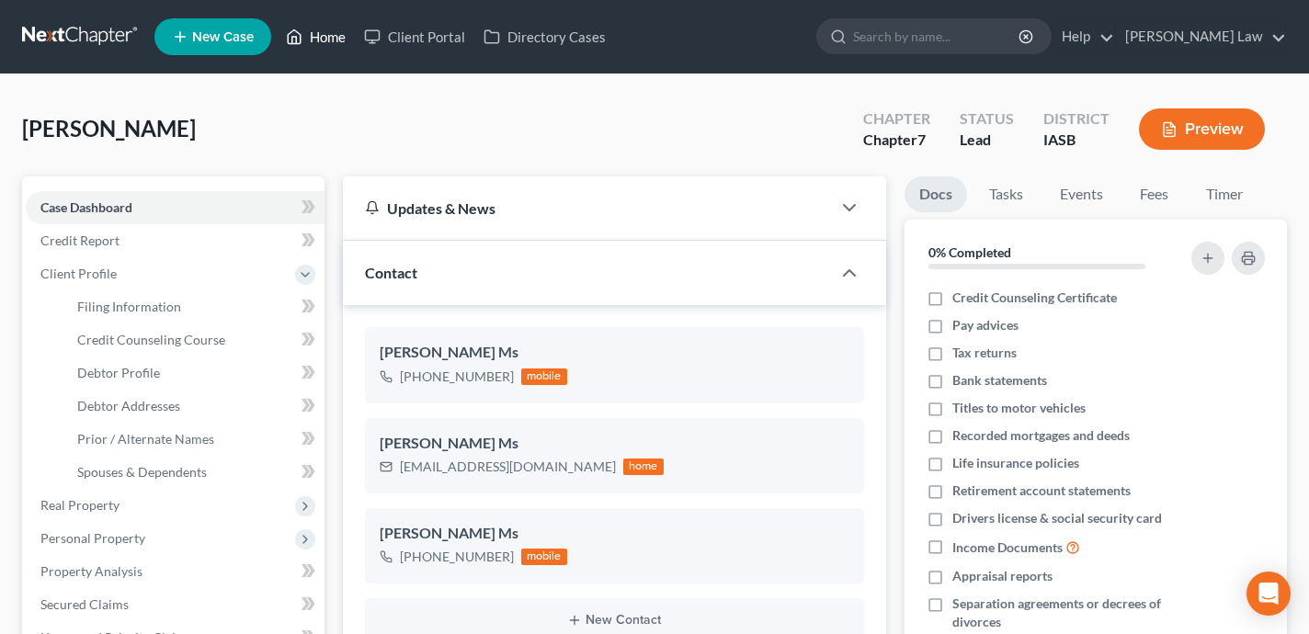
click at [313, 24] on link "Home" at bounding box center [316, 36] width 78 height 33
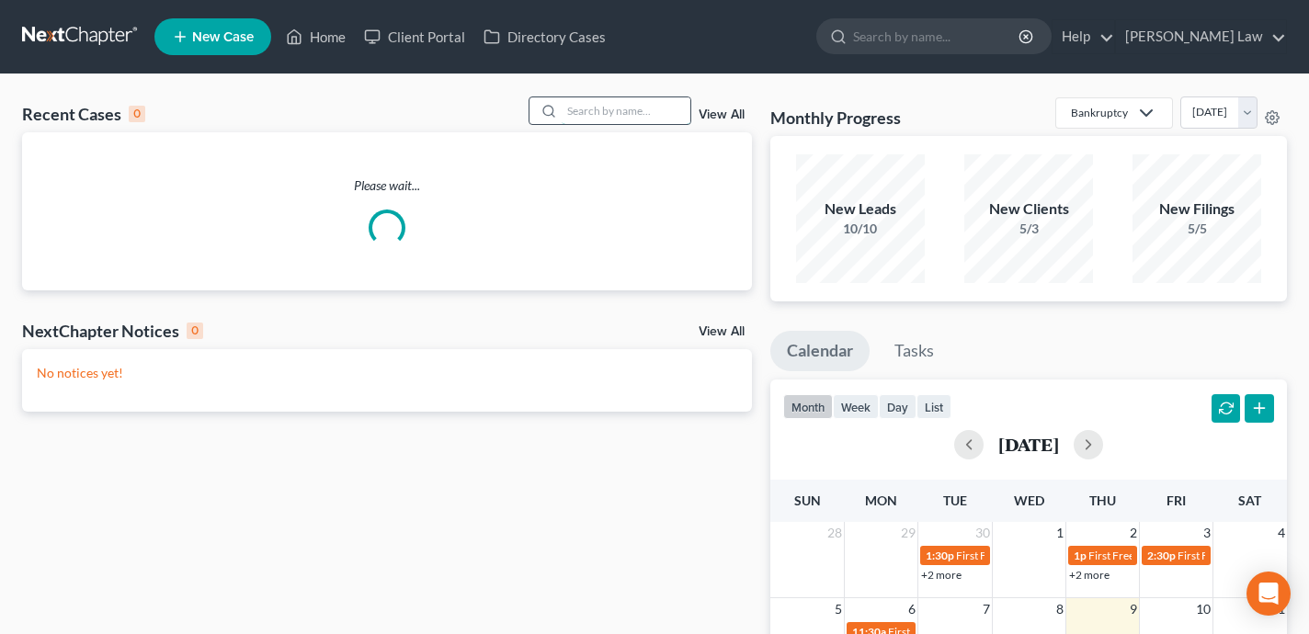
click at [588, 111] on input "search" at bounding box center [626, 110] width 129 height 27
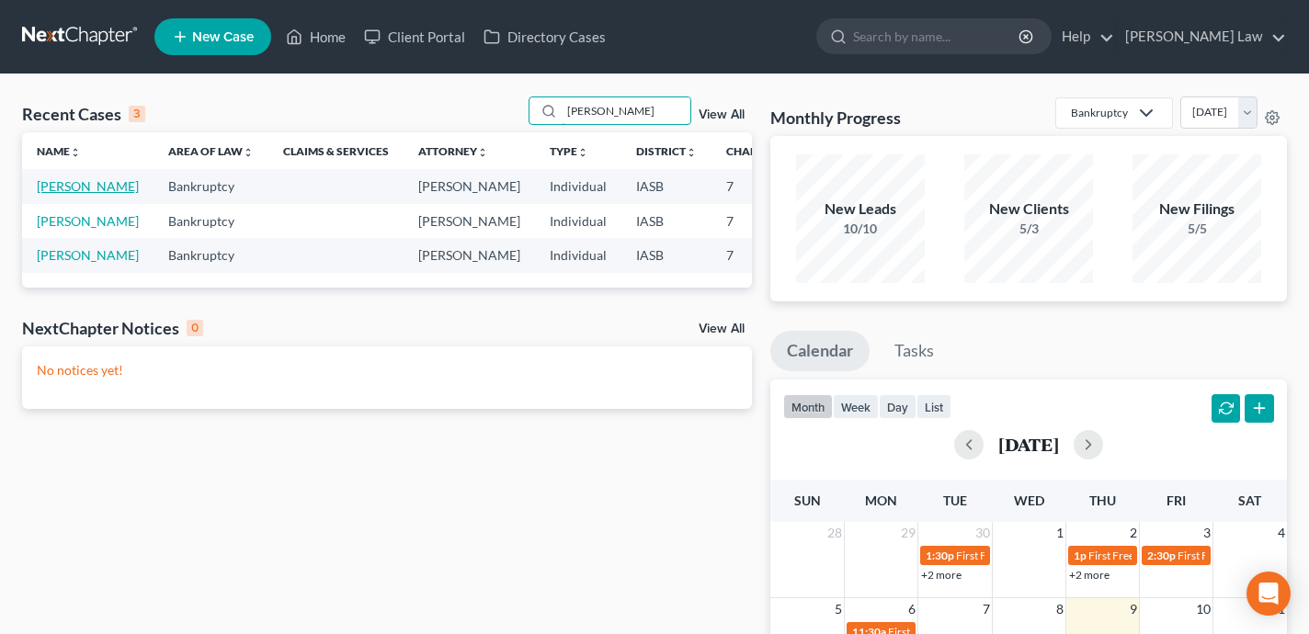
type input "Welles"
click at [61, 194] on link "Welles, Ginger" at bounding box center [88, 186] width 102 height 16
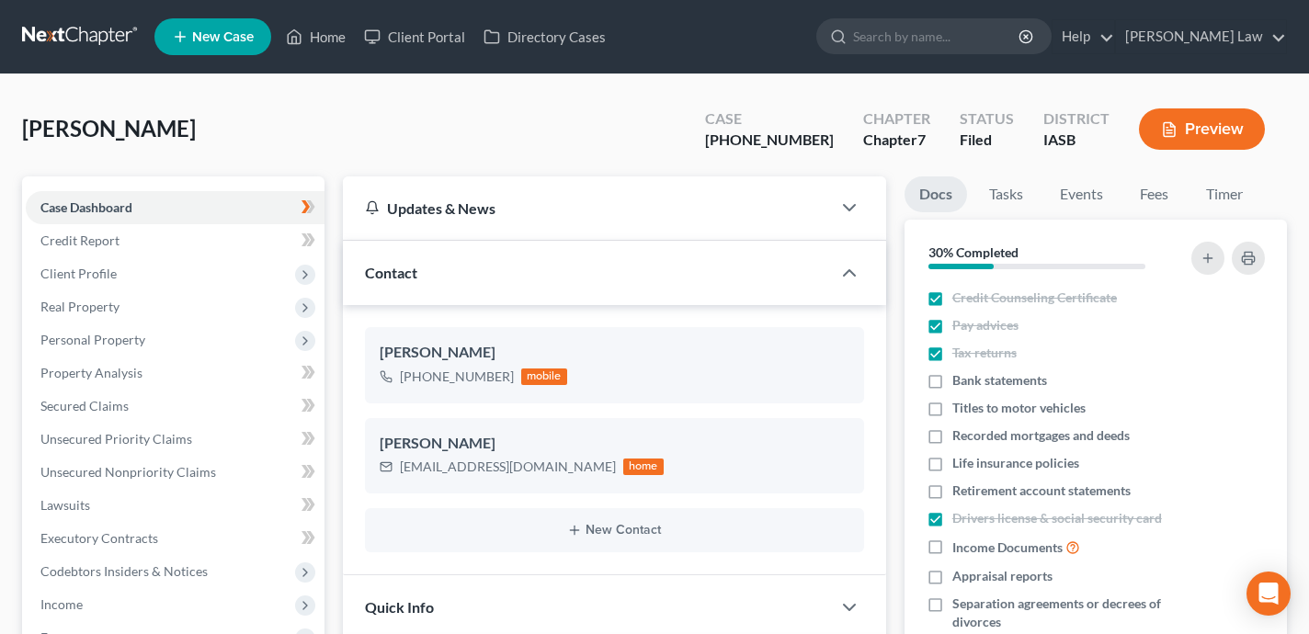
scroll to position [773, 0]
drag, startPoint x: 845, startPoint y: 145, endPoint x: 759, endPoint y: 145, distance: 85.5
click at [759, 145] on div "Case 25-01475-7" at bounding box center [769, 131] width 158 height 54
copy div "25-01475-7"
